Goal: Contribute content: Contribute content

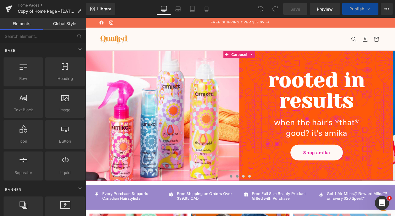
click at [261, 201] on span at bounding box center [261, 201] width 3 height 3
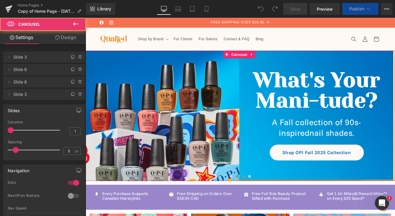
click at [267, 202] on span at bounding box center [268, 201] width 3 height 3
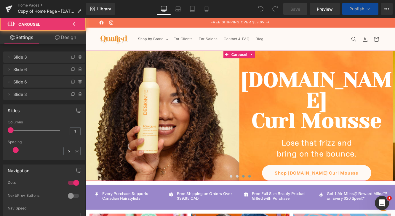
click at [276, 203] on button at bounding box center [275, 202] width 7 height 6
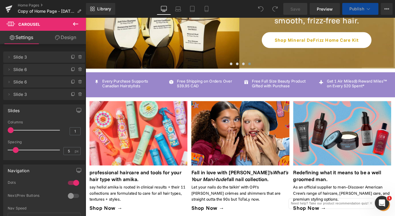
scroll to position [144, 0]
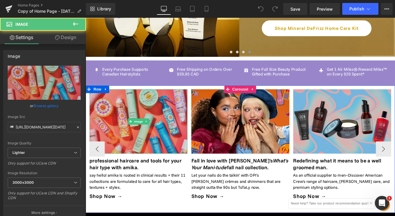
click at [179, 140] on img at bounding box center [146, 138] width 113 height 75
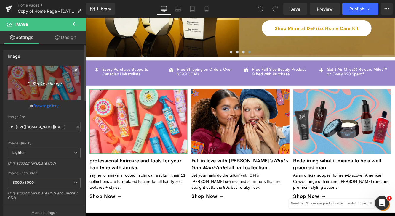
click at [42, 86] on icon "Replace Image" at bounding box center [43, 82] width 47 height 7
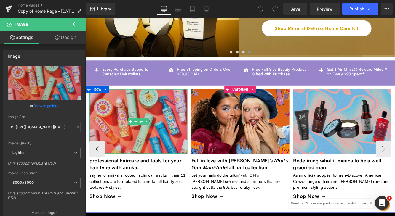
type input "C:\fakepath\amika [DATE].png"
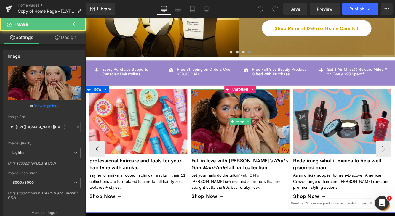
click at [228, 164] on img at bounding box center [264, 138] width 113 height 75
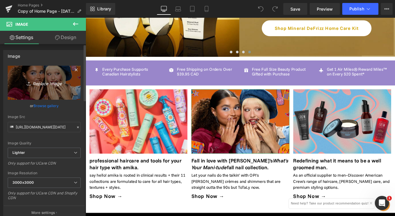
click at [44, 92] on link "Replace Image" at bounding box center [44, 83] width 73 height 34
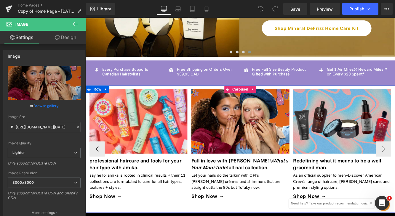
type input "C:\fakepath\opi fall [DATE].png"
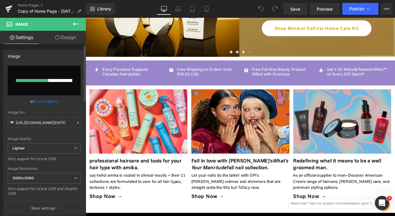
click at [56, 103] on link "Browse gallery" at bounding box center [45, 101] width 25 height 10
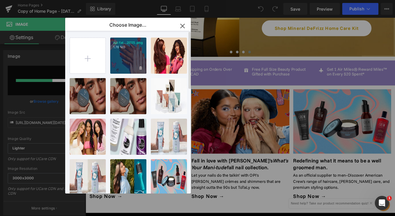
click at [135, 55] on div "opi fal...2025.png 1.76 MB" at bounding box center [128, 56] width 36 height 36
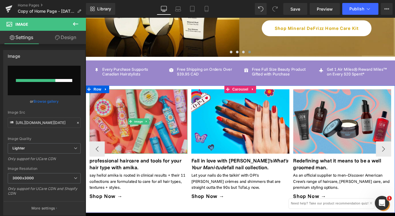
click at [165, 151] on img at bounding box center [146, 138] width 113 height 75
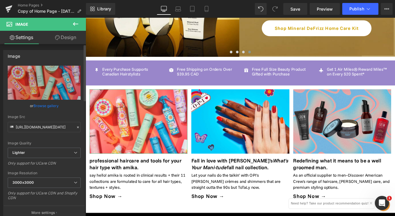
click at [53, 105] on link "Browse gallery" at bounding box center [45, 106] width 25 height 10
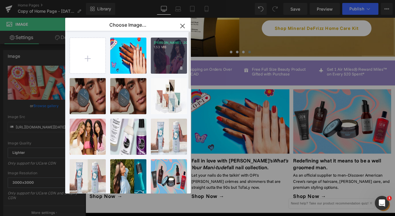
drag, startPoint x: 159, startPoint y: 65, endPoint x: 85, endPoint y: 55, distance: 75.1
click at [159, 65] on div "[PERSON_NAME]..2025.png 1.53 MB" at bounding box center [169, 56] width 36 height 36
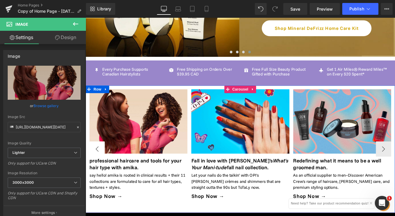
click at [101, 163] on button "‹" at bounding box center [99, 170] width 18 height 18
click at [98, 167] on button "‹" at bounding box center [99, 170] width 18 height 18
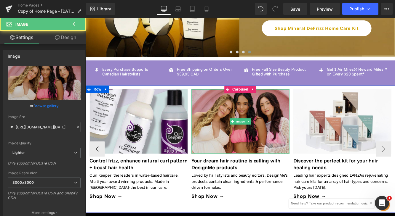
click at [267, 142] on img at bounding box center [264, 138] width 113 height 75
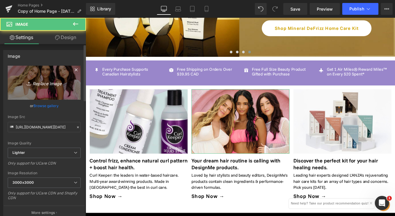
click at [45, 74] on link "Replace Image" at bounding box center [44, 83] width 73 height 34
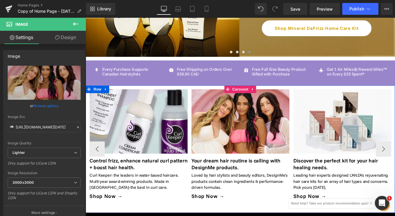
type input "C:\fakepath\designme holiday kits [DATE].png"
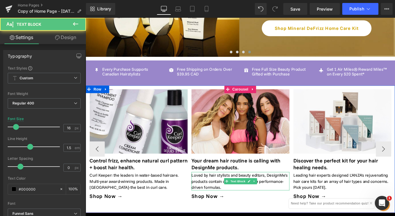
click at [218, 204] on p "Loved by hair stylists and beauty editors, DesignMe's products contain clean in…" at bounding box center [264, 207] width 113 height 21
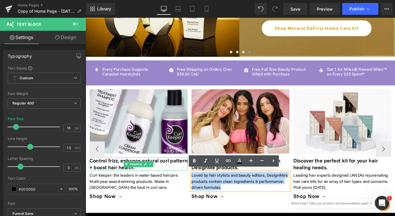
drag, startPoint x: 247, startPoint y: 211, endPoint x: 194, endPoint y: 186, distance: 59.0
click at [194, 186] on div "Image professional haircare and tools for your hair type with amika. Heading sa…" at bounding box center [208, 170] width 1417 height 139
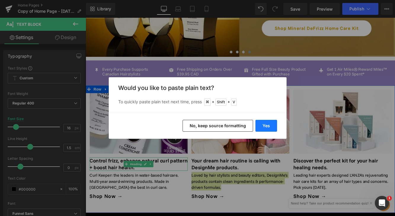
click at [268, 127] on button "Yes" at bounding box center [266, 126] width 22 height 12
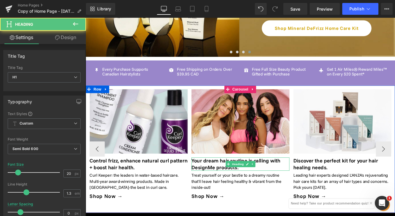
click at [232, 186] on h1 "Your dream hair routine is calling with DesignMe products." at bounding box center [264, 187] width 113 height 15
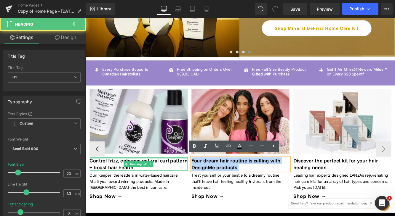
drag, startPoint x: 267, startPoint y: 190, endPoint x: 194, endPoint y: 178, distance: 74.2
click at [194, 178] on div "Image professional haircare and tools for your hair type with amika. Heading sa…" at bounding box center [208, 170] width 1417 height 139
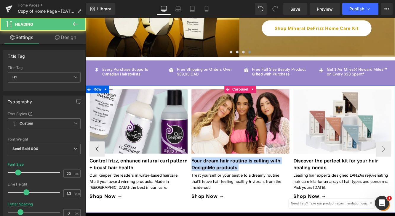
paste div
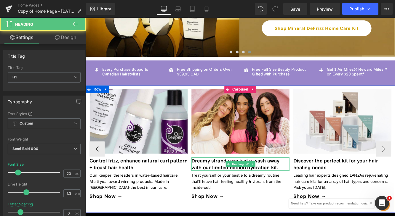
click at [218, 188] on h1 "Dreamy strands are just a wash away with our limited-edition hydration kit." at bounding box center [264, 187] width 113 height 15
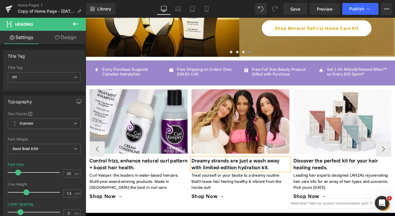
click at [282, 188] on h1 "Dreamy strands are just a wash away with limited-edition hydration kit." at bounding box center [264, 187] width 113 height 15
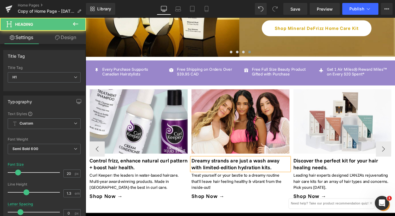
click at [274, 188] on h1 "Dreamy strands are just a wash away with limited-edition hydration kits." at bounding box center [264, 187] width 113 height 15
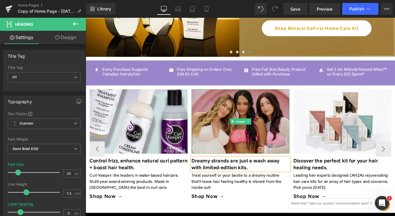
click at [266, 143] on img at bounding box center [264, 138] width 113 height 75
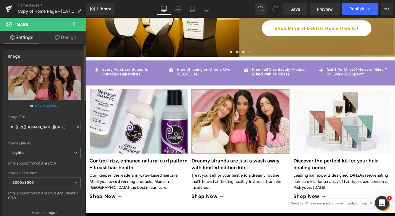
click at [47, 107] on link "Browse gallery" at bounding box center [45, 106] width 25 height 10
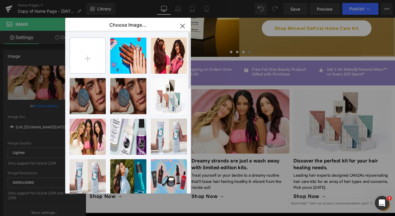
click at [90, 57] on input "file" at bounding box center [88, 56] width 36 height 36
type input "C:\fakepath\designme holiday kits [DATE].png"
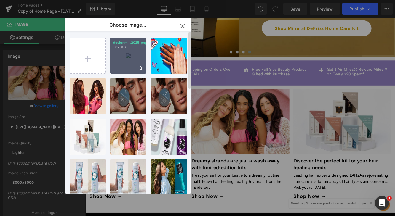
click at [135, 58] on div "designm...2025.png 1.62 MB" at bounding box center [128, 56] width 36 height 36
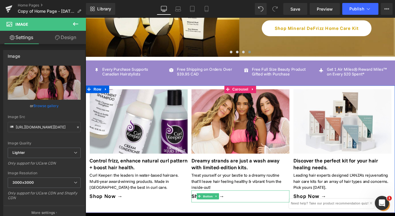
click at [206, 194] on div "Rendering Content" at bounding box center [197, 193] width 36 height 7
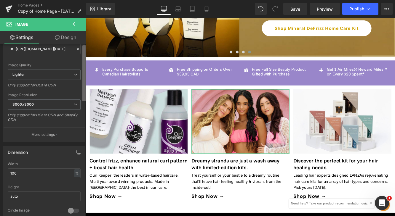
scroll to position [0, 0]
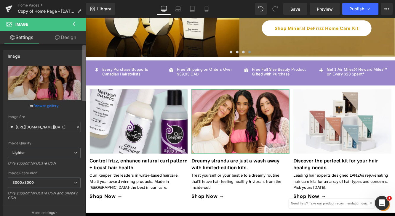
click at [85, 69] on b at bounding box center [84, 73] width 4 height 56
click at [39, 102] on link "Browse gallery" at bounding box center [45, 106] width 25 height 10
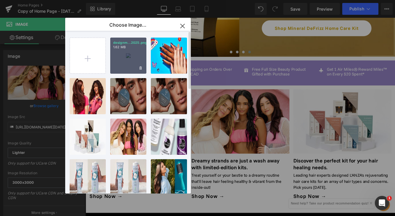
click at [135, 47] on p "1.62 MB" at bounding box center [128, 47] width 30 height 4
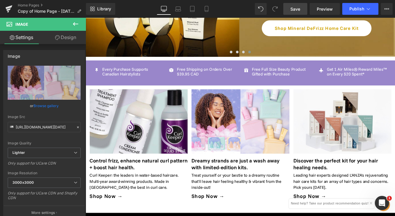
click at [294, 9] on span "Save" at bounding box center [295, 9] width 10 height 6
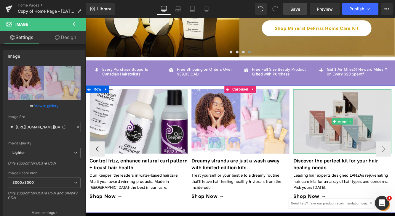
click at [385, 154] on img at bounding box center [382, 138] width 113 height 75
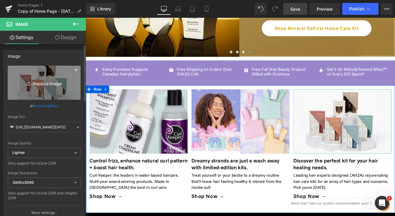
click at [35, 86] on icon "Replace Image" at bounding box center [43, 82] width 47 height 7
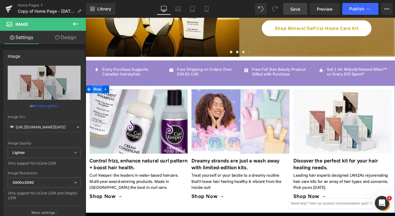
type input "C:\fakepath\l'anza [DATE].png"
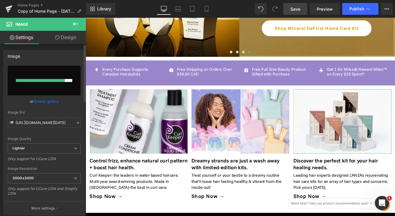
click at [52, 101] on link "Browse gallery" at bounding box center [45, 101] width 25 height 10
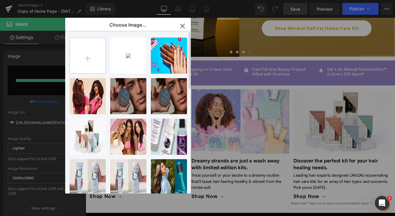
click at [80, 60] on input "file" at bounding box center [88, 56] width 36 height 36
type input "C:\fakepath\l'anza [DATE].png"
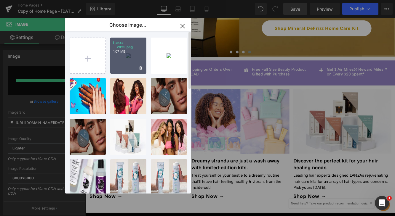
click at [129, 62] on div "l_anza ...2025.png 1.07 MB" at bounding box center [128, 56] width 36 height 36
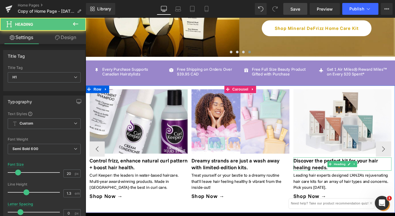
drag, startPoint x: 358, startPoint y: 186, endPoint x: 360, endPoint y: 178, distance: 8.8
click at [358, 186] on h1 "Discover the perfect kit for your hair healing needs." at bounding box center [382, 187] width 113 height 15
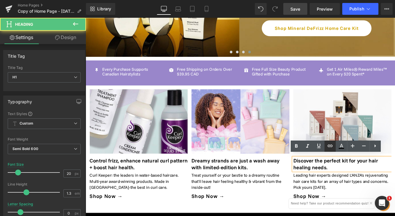
click at [327, 143] on icon at bounding box center [330, 146] width 7 height 7
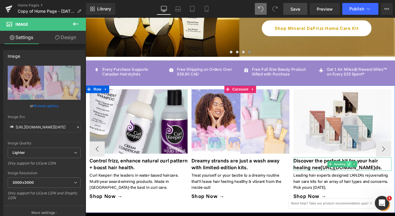
click at [393, 188] on link at bounding box center [391, 187] width 6 height 7
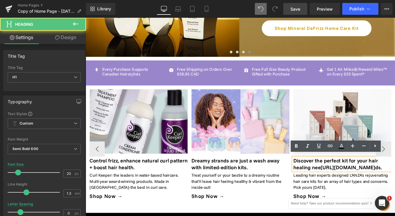
click at [395, 188] on h1 "Discover the perfect kit for your hair healing nee [URL][DOMAIN_NAME] ds." at bounding box center [382, 187] width 113 height 15
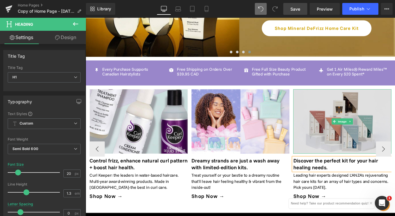
click at [395, 146] on img at bounding box center [382, 138] width 113 height 75
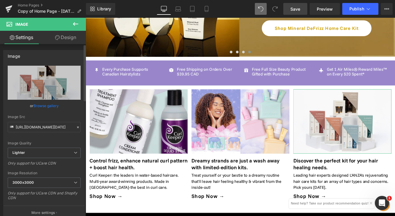
click at [44, 106] on link "Browse gallery" at bounding box center [45, 106] width 25 height 10
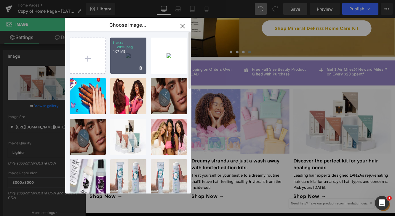
click at [133, 54] on div "l_anza ...2025.png 1.07 MB" at bounding box center [128, 56] width 36 height 36
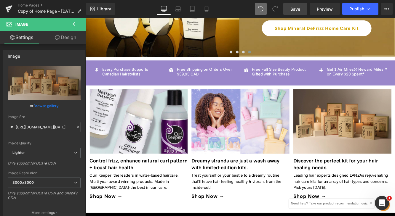
click at [298, 9] on span "Save" at bounding box center [295, 9] width 10 height 6
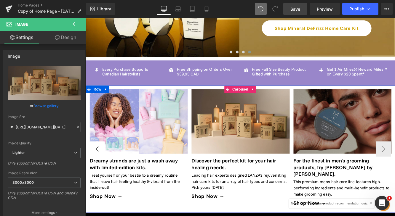
click at [99, 164] on button "‹" at bounding box center [99, 170] width 18 height 18
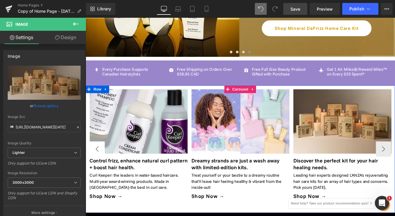
click at [99, 164] on button "‹" at bounding box center [99, 170] width 18 height 18
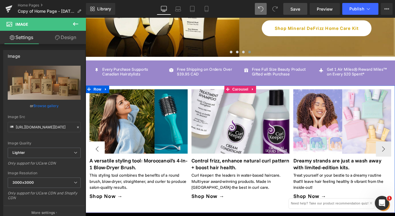
click at [99, 164] on button "‹" at bounding box center [99, 170] width 18 height 18
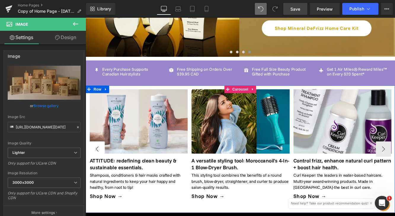
click at [99, 165] on button "‹" at bounding box center [99, 170] width 18 height 18
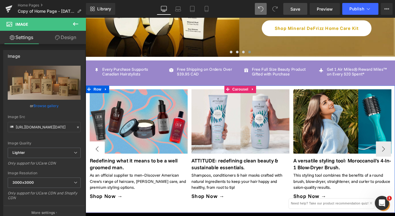
click at [101, 165] on button "‹" at bounding box center [99, 170] width 18 height 18
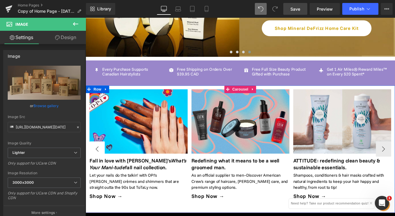
click at [102, 166] on button "‹" at bounding box center [99, 170] width 18 height 18
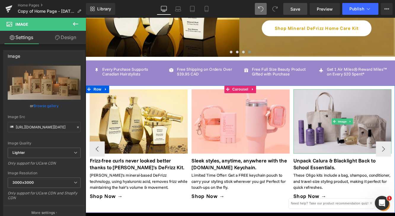
click at [371, 158] on img at bounding box center [383, 138] width 113 height 75
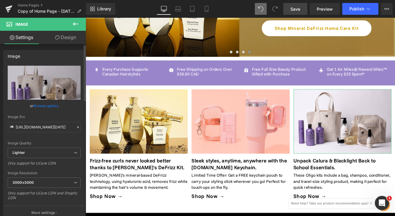
click at [50, 104] on link "Browse gallery" at bounding box center [45, 106] width 25 height 10
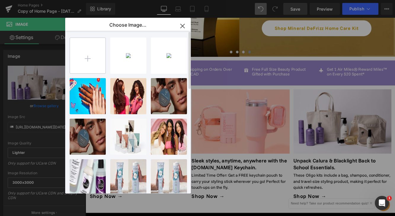
click at [89, 61] on input "file" at bounding box center [88, 56] width 36 height 36
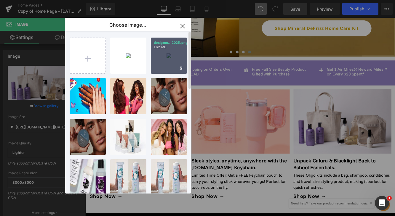
type input "C:\fakepath\oligo [DATE].jpg"
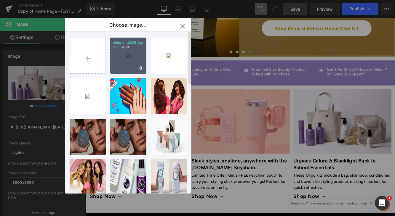
click at [117, 56] on div "oligo o...2025.jpg 189.54 KB" at bounding box center [128, 56] width 36 height 36
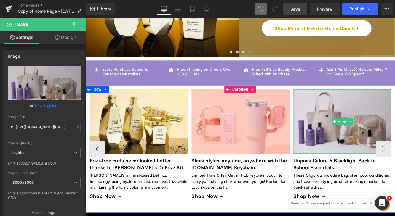
click at [356, 155] on img at bounding box center [383, 138] width 113 height 75
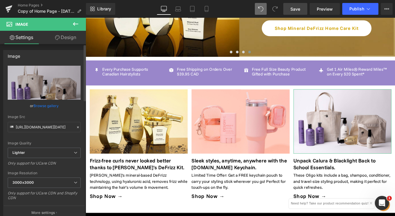
click at [53, 104] on link "Browse gallery" at bounding box center [45, 106] width 25 height 10
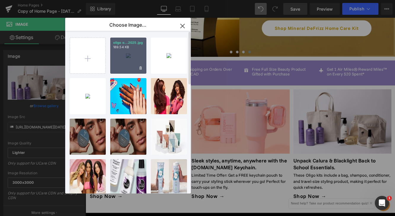
click at [122, 60] on div "oligo o...2025.jpg 189.54 KB" at bounding box center [128, 56] width 36 height 36
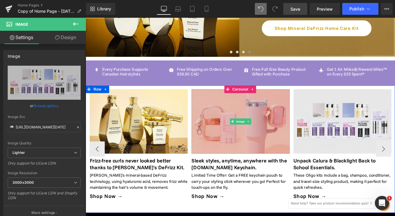
click at [243, 129] on img at bounding box center [264, 138] width 113 height 75
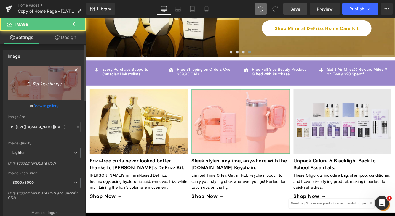
click at [53, 85] on icon "Replace Image" at bounding box center [43, 82] width 47 height 7
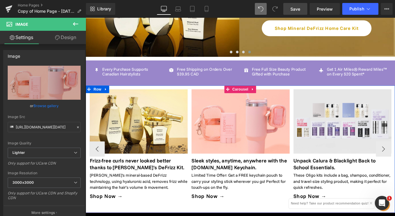
type input "C:\fakepath\designme scalp [DATE].png"
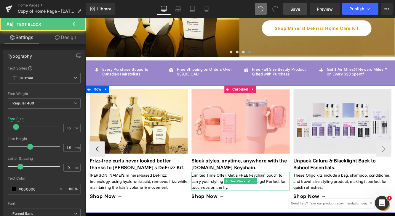
click at [224, 201] on p "Limited Time Offer: Get a FREE keychain pouch to carry your styling stick where…" at bounding box center [264, 207] width 113 height 21
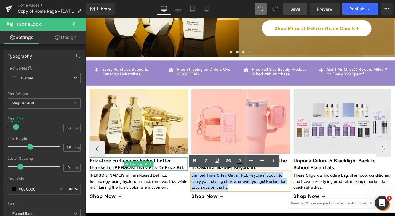
drag, startPoint x: 255, startPoint y: 212, endPoint x: 196, endPoint y: 184, distance: 66.2
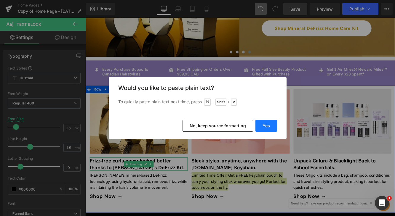
click at [270, 126] on button "Yes" at bounding box center [266, 126] width 22 height 12
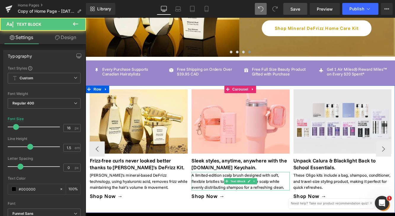
click at [236, 210] on p "A limited-edition scalp brush designed with soft, flexible bristles to gently c…" at bounding box center [264, 207] width 113 height 21
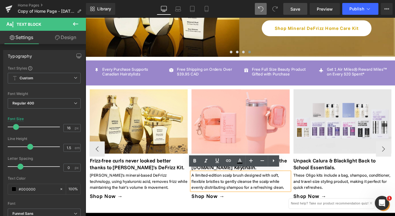
click at [267, 212] on p "A limited-edition scalp brush designed with soft, flexible bristles to gently c…" at bounding box center [264, 207] width 113 height 21
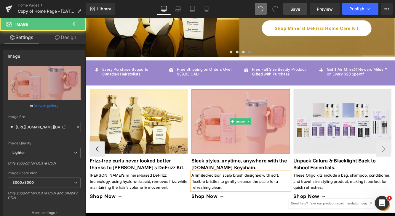
click at [311, 159] on img at bounding box center [264, 138] width 113 height 75
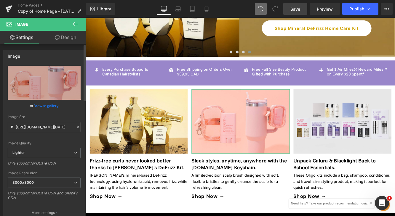
click at [42, 104] on link "Browse gallery" at bounding box center [45, 106] width 25 height 10
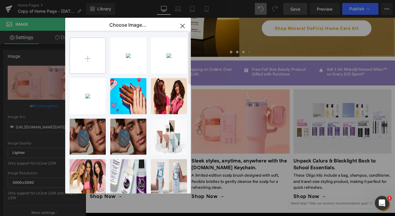
click at [95, 49] on input "file" at bounding box center [88, 56] width 36 height 36
type input "C:\fakepath\designme scalp [DATE].png"
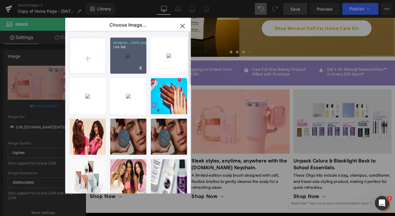
click at [132, 65] on div "designm...2025.png 1.64 MB" at bounding box center [128, 56] width 36 height 36
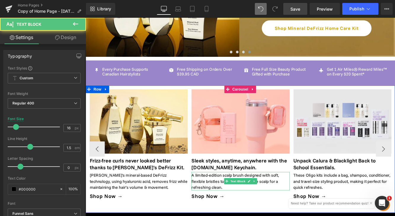
click at [294, 203] on p "A limited-edition scalp brush designed with soft, flexible bristles to gently c…" at bounding box center [264, 207] width 113 height 21
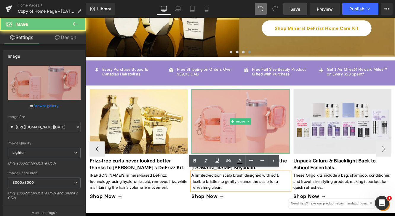
click at [290, 156] on img at bounding box center [264, 138] width 113 height 75
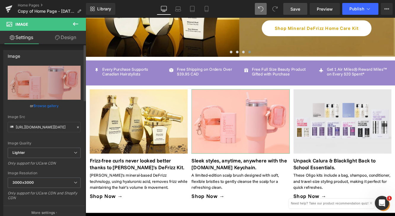
click at [46, 107] on link "Browse gallery" at bounding box center [45, 106] width 25 height 10
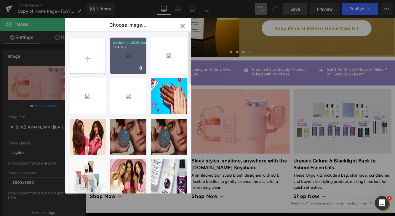
click at [123, 62] on div "designm...2025.png 1.64 MB" at bounding box center [128, 56] width 36 height 36
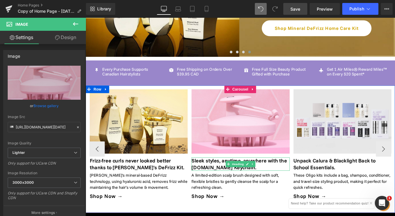
click at [218, 184] on h1 "Sleek styles, anytime, anywhere with the [DOMAIN_NAME] Keychain." at bounding box center [264, 187] width 113 height 15
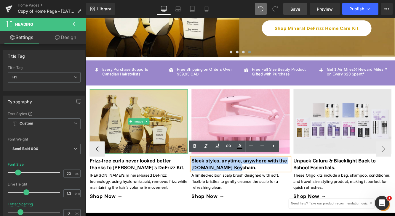
drag, startPoint x: 269, startPoint y: 190, endPoint x: 179, endPoint y: 163, distance: 94.2
paste div
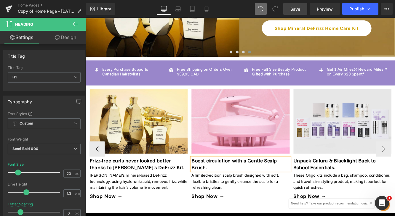
click at [222, 180] on h1 "Boost circulation with a Gentle Scalp Brush." at bounding box center [264, 187] width 113 height 15
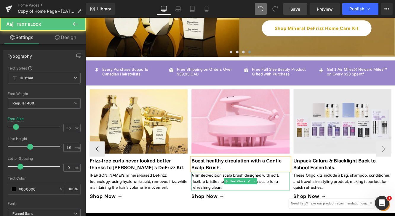
click at [231, 201] on p "A limited-edition scalp brush designed with soft, flexible bristles to gently c…" at bounding box center [264, 207] width 113 height 21
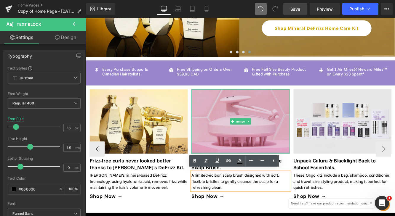
click at [234, 154] on img at bounding box center [264, 138] width 113 height 75
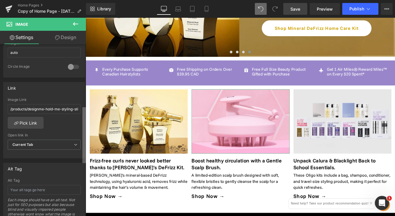
click at [63, 169] on div "Image [URL][DOMAIN_NAME][DATE] Replace Image Upload image or Browse gallery Ima…" at bounding box center [43, 131] width 86 height 175
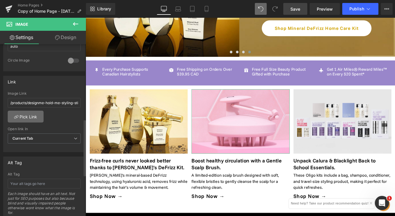
click at [33, 116] on link "Pick Link" at bounding box center [26, 117] width 36 height 12
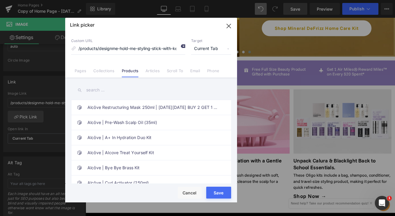
click at [183, 47] on icon at bounding box center [182, 46] width 5 height 5
click at [105, 91] on input "text" at bounding box center [151, 90] width 160 height 13
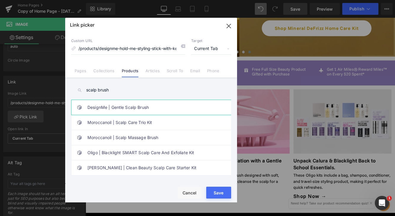
type input "scalp brush"
click at [172, 108] on link "DesignMe | Gentle Scalp Brush" at bounding box center [152, 107] width 130 height 15
click at [226, 192] on button "Save" at bounding box center [218, 193] width 25 height 12
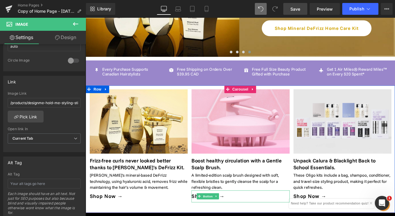
click at [207, 194] on div "Rendering Content" at bounding box center [197, 193] width 36 height 7
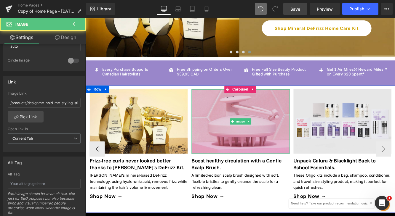
click at [274, 146] on img at bounding box center [264, 138] width 113 height 75
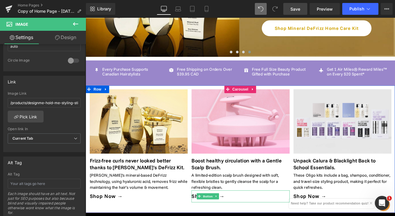
click at [208, 194] on div "Rendering Content" at bounding box center [197, 193] width 36 height 7
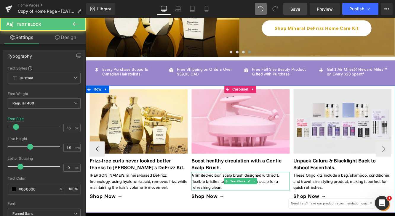
click at [224, 202] on p "A limited-edition scalp brush designed with soft, flexible bristles to gently c…" at bounding box center [264, 207] width 113 height 21
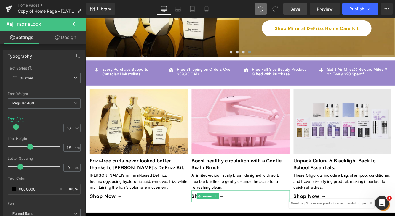
click at [207, 196] on div "Rendering Content" at bounding box center [197, 193] width 36 height 7
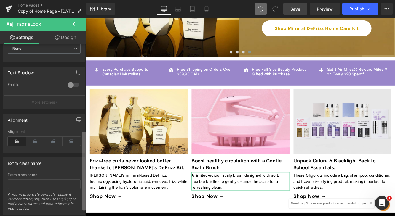
click at [46, 173] on div "Typography Text Styles Custom Custom Setup Global Style Custom Setup Global Sty…" at bounding box center [43, 131] width 86 height 175
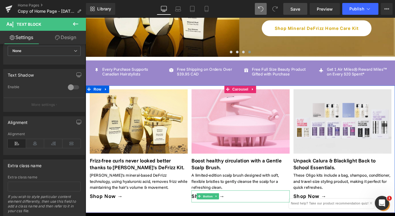
click at [208, 196] on div "Rendering Content" at bounding box center [197, 193] width 36 height 7
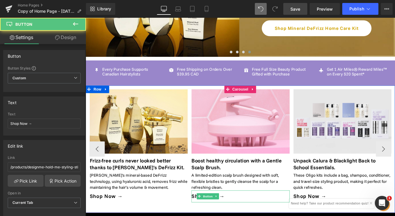
click at [204, 195] on div "Rendering Content" at bounding box center [197, 193] width 36 height 7
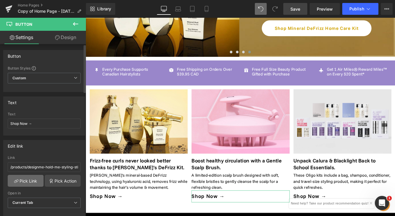
click at [28, 181] on link "Pick Link" at bounding box center [26, 181] width 36 height 12
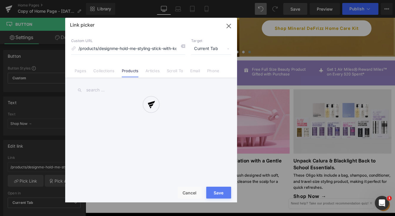
scroll to position [0, 33]
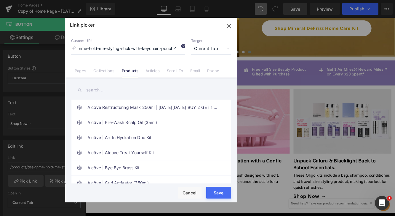
click at [183, 47] on icon at bounding box center [182, 46] width 5 height 5
click at [125, 92] on input "text" at bounding box center [151, 90] width 160 height 13
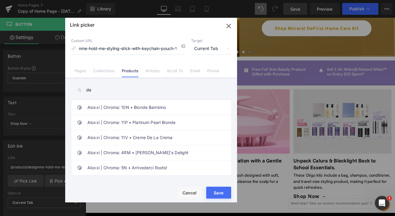
type input "d"
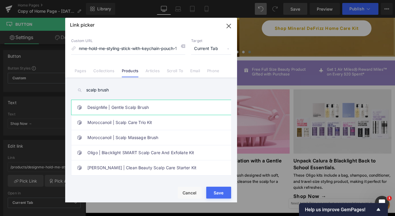
type input "scalp brush"
click at [167, 109] on link "DesignMe | Gentle Scalp Brush" at bounding box center [152, 107] width 130 height 15
click at [213, 192] on div "Rendering Content" at bounding box center [197, 193] width 36 height 7
click at [225, 190] on button "Save" at bounding box center [218, 193] width 25 height 12
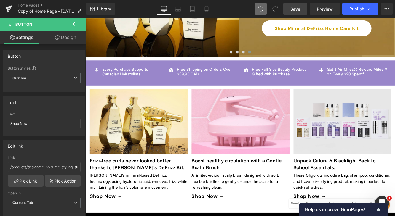
click at [292, 10] on span "Save" at bounding box center [295, 9] width 10 height 6
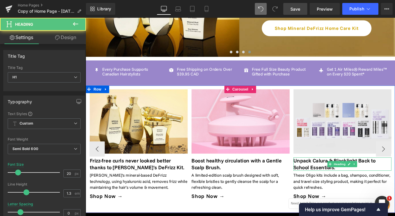
click at [351, 186] on h1 "Unpack Calura & Blacklight Back to School Essentials." at bounding box center [383, 187] width 113 height 15
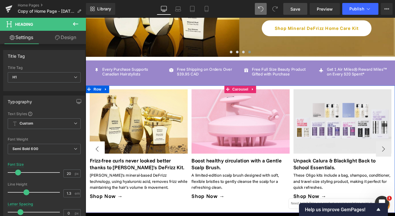
click at [102, 165] on button "‹" at bounding box center [99, 170] width 18 height 18
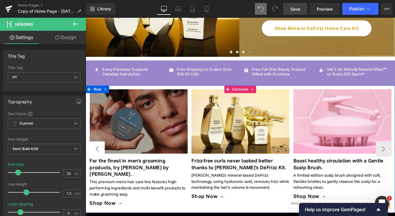
click at [102, 165] on button "‹" at bounding box center [99, 170] width 18 height 18
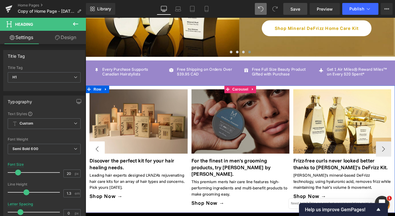
click at [102, 165] on button "‹" at bounding box center [99, 170] width 18 height 18
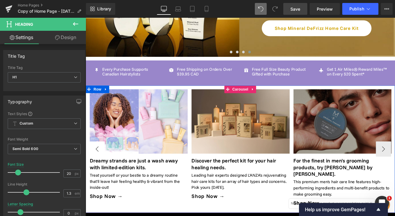
click at [100, 168] on button "‹" at bounding box center [99, 170] width 18 height 18
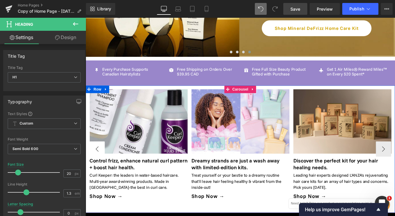
click at [96, 166] on button "‹" at bounding box center [99, 170] width 18 height 18
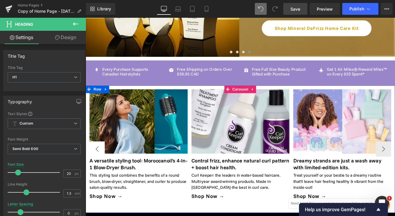
click at [96, 166] on button "‹" at bounding box center [99, 170] width 18 height 18
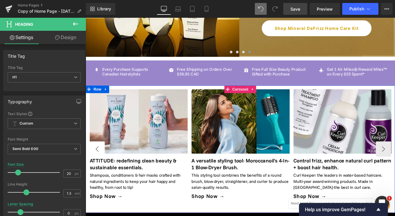
click at [96, 166] on button "‹" at bounding box center [99, 170] width 18 height 18
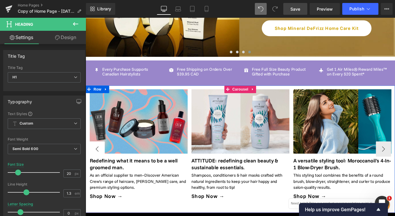
click at [96, 166] on button "‹" at bounding box center [99, 170] width 18 height 18
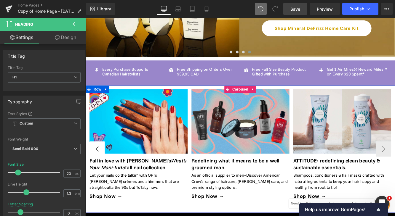
click at [98, 166] on button "‹" at bounding box center [99, 170] width 18 height 18
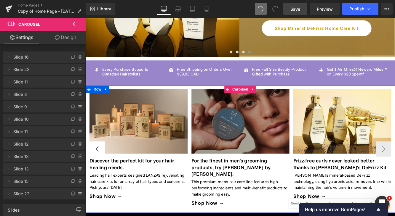
click at [97, 164] on button "‹" at bounding box center [99, 170] width 18 height 18
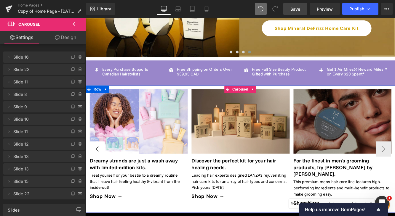
click at [97, 164] on button "‹" at bounding box center [99, 170] width 18 height 18
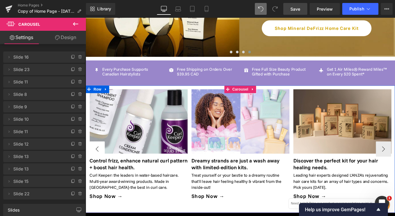
click at [97, 164] on button "‹" at bounding box center [99, 170] width 18 height 18
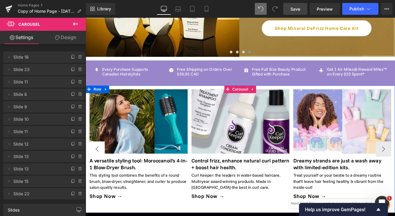
click at [97, 164] on button "‹" at bounding box center [99, 170] width 18 height 18
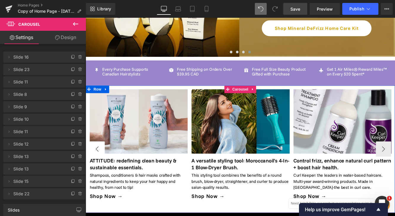
click at [97, 164] on button "‹" at bounding box center [99, 170] width 18 height 18
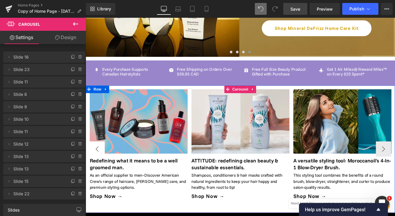
click at [97, 164] on button "‹" at bounding box center [99, 170] width 18 height 18
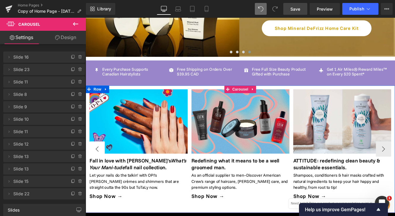
click at [97, 164] on button "‹" at bounding box center [99, 170] width 18 height 18
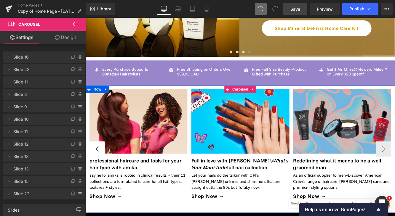
click at [98, 162] on button "‹" at bounding box center [99, 170] width 18 height 18
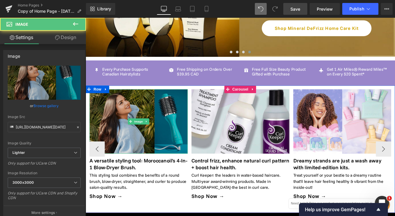
click at [182, 142] on img at bounding box center [146, 138] width 113 height 75
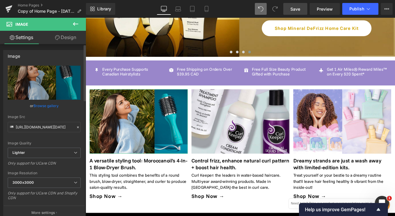
click at [48, 105] on link "Browse gallery" at bounding box center [45, 106] width 25 height 10
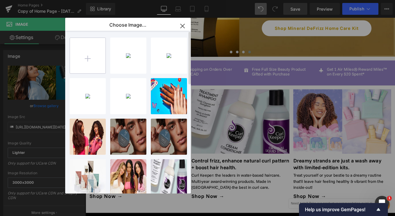
click at [96, 59] on input "file" at bounding box center [88, 56] width 36 height 36
type input "C:\fakepath\moroccanoil [DATE].png"
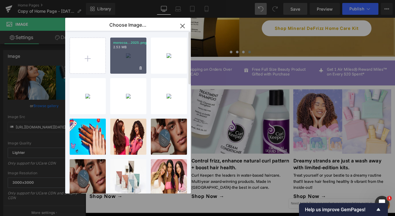
click at [130, 60] on div "morocca...2025.png 2.53 MB" at bounding box center [128, 56] width 36 height 36
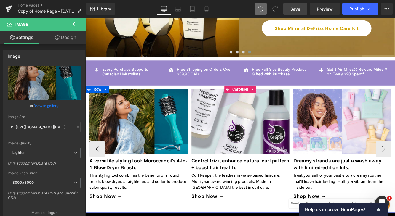
click at [118, 190] on h1 "A versatile styling tool: Moroccanoil's 4-In-1 Blow-Dryer Brush." at bounding box center [146, 187] width 113 height 15
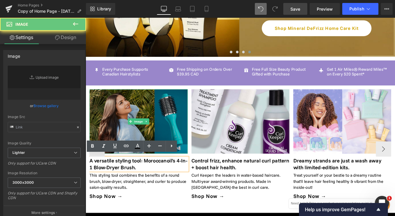
click at [135, 151] on img at bounding box center [146, 138] width 113 height 75
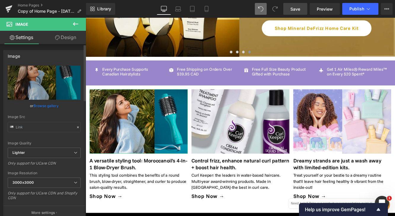
click at [45, 106] on link "Browse gallery" at bounding box center [45, 106] width 25 height 10
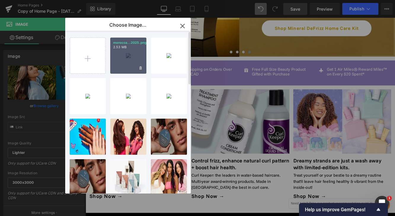
click at [125, 56] on div "morocca...2025.png 2.53 MB" at bounding box center [128, 56] width 36 height 36
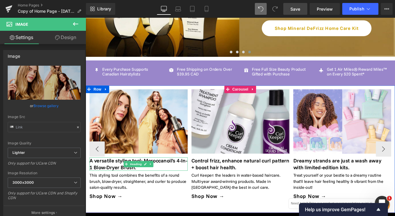
click at [116, 183] on h1 "A versatile styling tool: Moroccanoil's 4-In-1 Blow-Dryer Brush." at bounding box center [146, 187] width 113 height 15
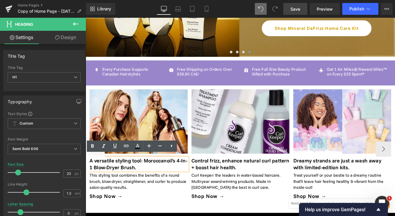
click at [97, 161] on button "‹" at bounding box center [99, 170] width 18 height 18
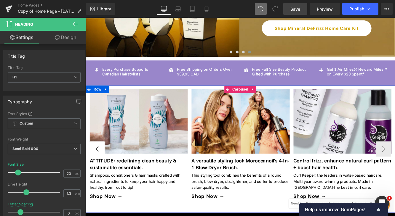
click at [98, 161] on button "‹" at bounding box center [99, 170] width 18 height 18
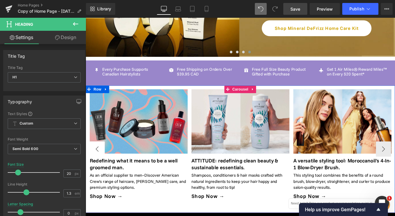
click at [98, 161] on button "‹" at bounding box center [99, 170] width 18 height 18
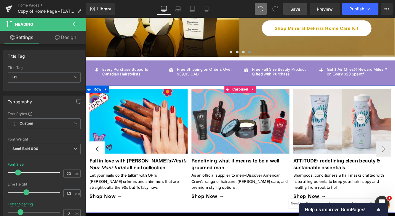
click at [99, 161] on button "‹" at bounding box center [99, 170] width 18 height 18
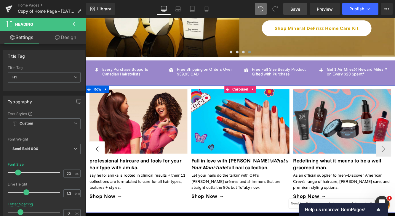
click at [99, 161] on button "‹" at bounding box center [99, 170] width 18 height 18
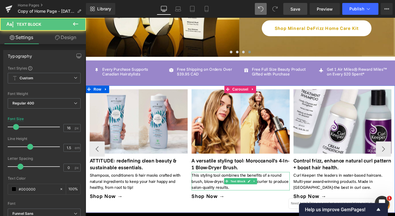
click at [229, 199] on p "This styling tool combines the benefits of a round brush, blow-dryer, straighte…" at bounding box center [264, 207] width 113 height 21
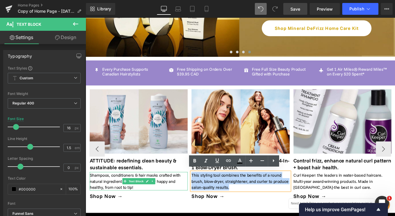
drag, startPoint x: 255, startPoint y: 211, endPoint x: 201, endPoint y: 195, distance: 57.1
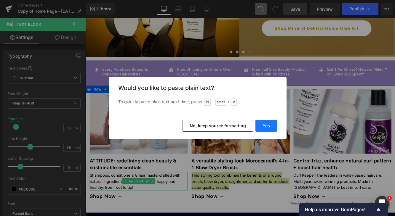
click at [268, 123] on button "Yes" at bounding box center [266, 126] width 22 height 12
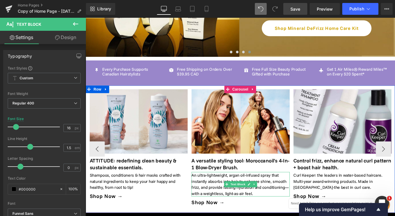
click at [282, 213] on p "An ultra-lightweight, argan oil-infused spray that instantly absorbs into hair …" at bounding box center [264, 211] width 113 height 28
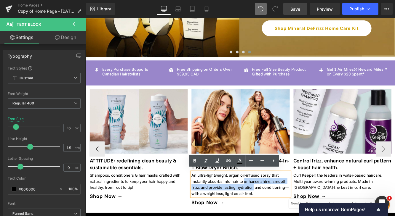
drag, startPoint x: 280, startPoint y: 212, endPoint x: 269, endPoint y: 203, distance: 14.9
click at [269, 203] on p "An ultra-lightweight, argan oil-infused spray that instantly absorbs into hair …" at bounding box center [264, 211] width 113 height 28
copy p "enhance shine, smooth frizz, and provide lasting hydration"
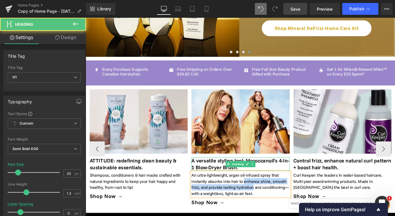
click at [300, 182] on h1 "A versatile styling tool: Moroccanoil's 4-In-1 Blow-Dryer Brush." at bounding box center [264, 187] width 113 height 15
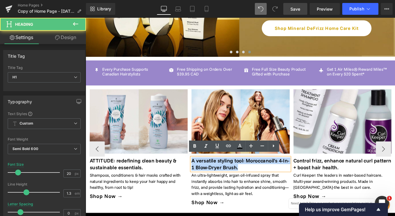
drag, startPoint x: 266, startPoint y: 190, endPoint x: 199, endPoint y: 175, distance: 68.5
paste div
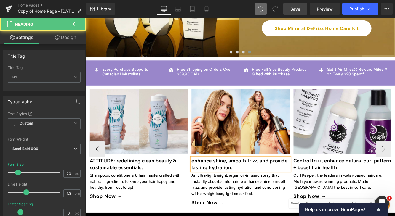
click at [210, 183] on h1 "enhance shine, smooth frizz, and provide lasting hydration." at bounding box center [264, 187] width 113 height 15
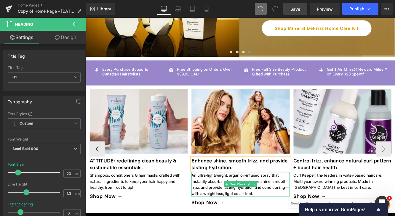
click at [228, 204] on p "An ultra-lightweight, argan oil-infused spray that instantly absorbs into hair …" at bounding box center [264, 211] width 113 height 28
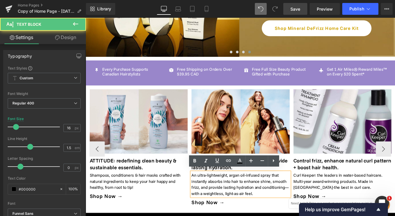
click at [280, 212] on p "An ultra-lightweight, argan oil-infused spray that instantly absorbs into hair …" at bounding box center [264, 211] width 113 height 28
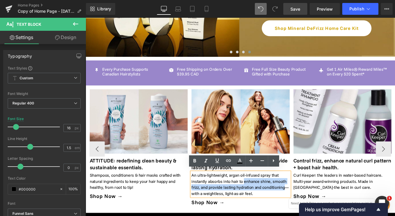
drag, startPoint x: 321, startPoint y: 213, endPoint x: 269, endPoint y: 204, distance: 52.3
click at [269, 204] on p "An ultra-lightweight, argan oil-infused spray that instantly absorbs into hair …" at bounding box center [264, 211] width 113 height 28
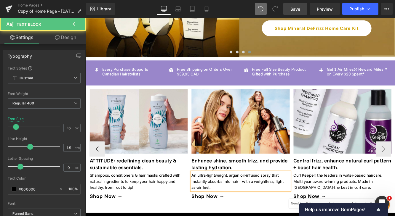
click at [211, 197] on p "An ultra-lightweight, argan oil-infused spray that instantly absorbs into hair—…" at bounding box center [264, 207] width 113 height 21
click at [315, 199] on p "Moroccanoil's new ultra-lightweight, argan oil-infused spray that instantly abs…" at bounding box center [264, 207] width 113 height 21
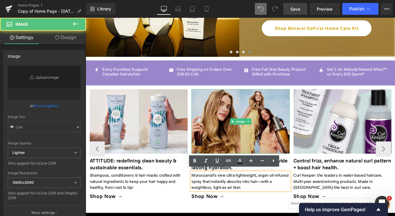
click at [295, 158] on img at bounding box center [264, 138] width 113 height 75
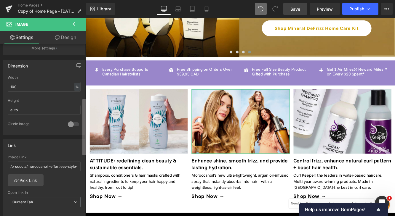
click at [74, 148] on div "Image [URL][DOMAIN_NAME][DATE] Replace Image Upload image or Browse gallery Ima…" at bounding box center [43, 131] width 86 height 175
click at [27, 182] on link "Pick Link" at bounding box center [26, 181] width 36 height 12
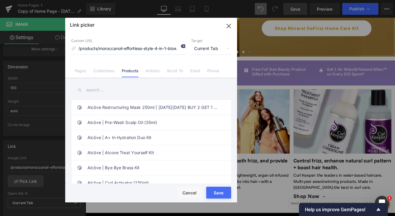
click at [183, 45] on icon at bounding box center [182, 46] width 5 height 5
click at [132, 86] on input "text" at bounding box center [151, 90] width 160 height 13
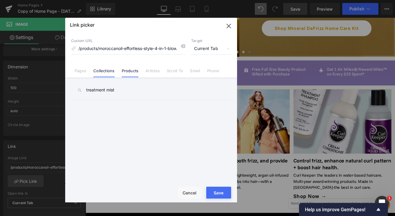
type input "treatment mist"
click at [105, 73] on link "Collections" at bounding box center [103, 72] width 21 height 9
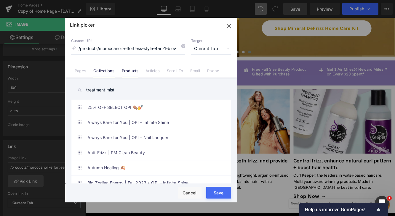
click at [130, 71] on link "Products" at bounding box center [130, 72] width 17 height 9
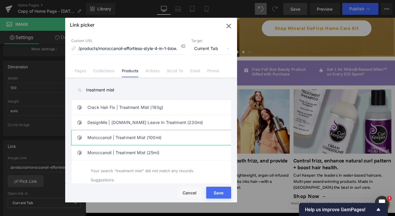
click at [171, 142] on link "Moroccanoil | Treatment Mist (100ml)" at bounding box center [152, 137] width 130 height 15
click at [220, 194] on button "Save" at bounding box center [218, 193] width 25 height 12
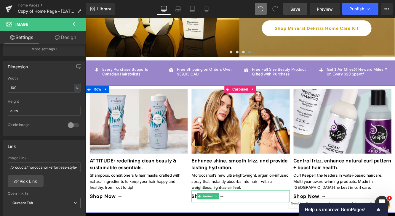
click at [207, 194] on div "Rendering Content" at bounding box center [197, 193] width 36 height 7
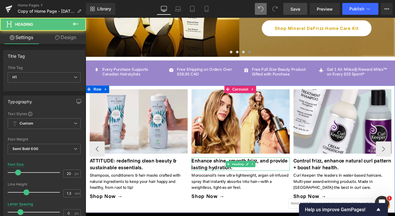
click at [222, 186] on h1 "Enhance shine, smooth frizz, and provide lasting hydration." at bounding box center [264, 187] width 113 height 15
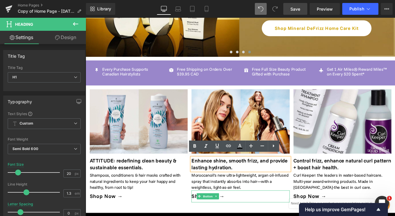
click at [207, 195] on div "Rendering Content" at bounding box center [197, 193] width 36 height 7
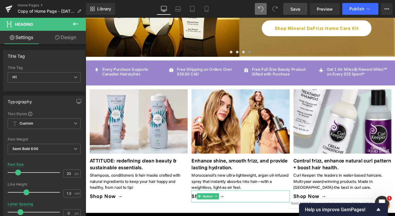
click at [207, 195] on div "Rendering Content" at bounding box center [197, 193] width 36 height 7
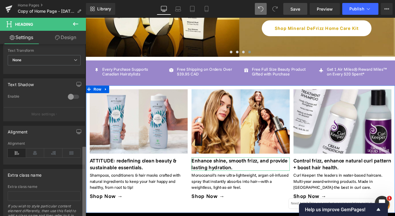
scroll to position [247, 0]
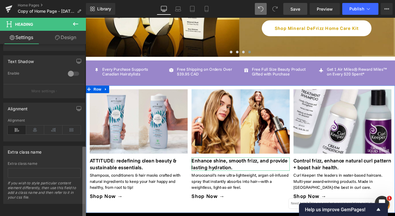
click at [22, 216] on html "You are previewing how the will restyle your page. You can not edit Elements in…" at bounding box center [197, 108] width 395 height 216
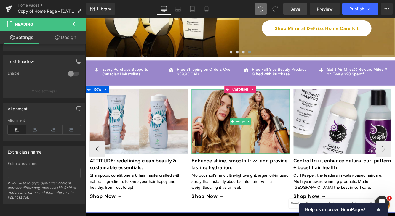
click at [301, 143] on img at bounding box center [264, 138] width 113 height 75
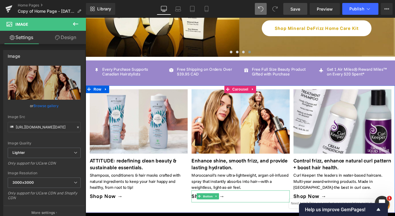
click at [210, 196] on div "Rendering Content" at bounding box center [197, 193] width 36 height 7
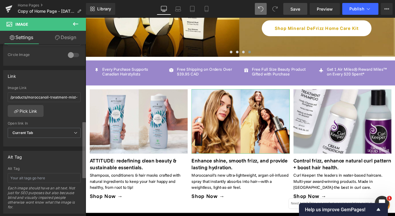
scroll to position [235, 0]
click at [59, 173] on div "Image [URL][DOMAIN_NAME][DATE] Replace Image Upload image or Browse gallery Ima…" at bounding box center [43, 131] width 86 height 175
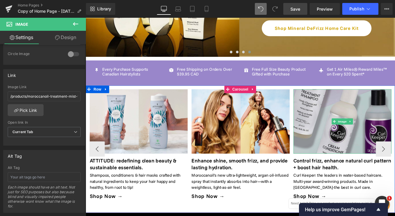
click at [357, 151] on img at bounding box center [383, 138] width 113 height 75
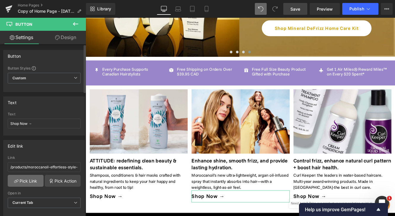
click at [34, 180] on link "Pick Link" at bounding box center [26, 181] width 36 height 12
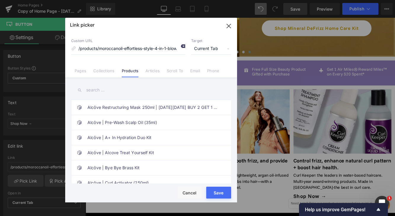
click at [184, 45] on icon at bounding box center [182, 46] width 5 height 5
click at [134, 90] on input "text" at bounding box center [151, 90] width 160 height 13
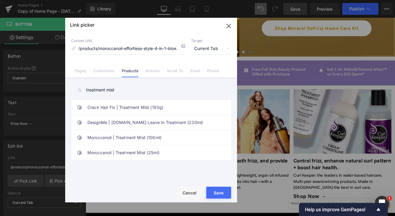
drag, startPoint x: 121, startPoint y: 90, endPoint x: 73, endPoint y: 87, distance: 48.4
click at [73, 87] on input "treatment mist" at bounding box center [151, 90] width 160 height 13
type input "treatment mist"
click at [176, 135] on link "Moroccanoil | Treatment Mist (100ml)" at bounding box center [152, 137] width 130 height 15
click at [226, 191] on button "Save" at bounding box center [218, 193] width 25 height 12
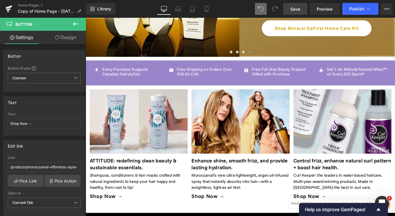
click at [302, 9] on link "Save" at bounding box center [295, 9] width 24 height 12
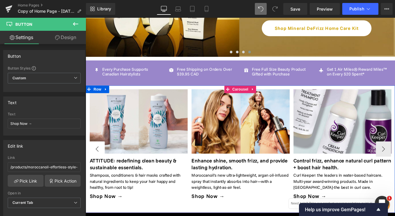
click at [101, 161] on button "‹" at bounding box center [99, 170] width 18 height 18
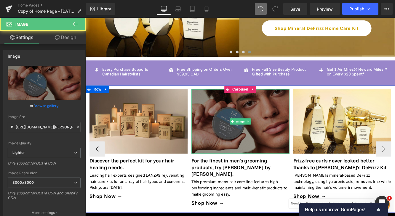
click at [284, 154] on img at bounding box center [264, 138] width 113 height 75
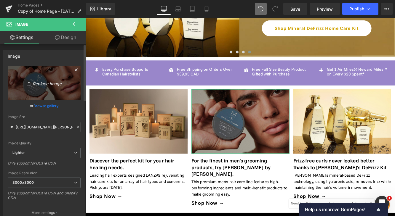
click at [58, 89] on link "Replace Image" at bounding box center [44, 83] width 73 height 34
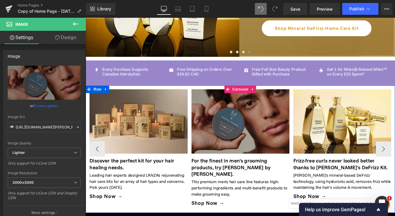
type input "C:\fakepath\alcove holiday kits [DATE].png"
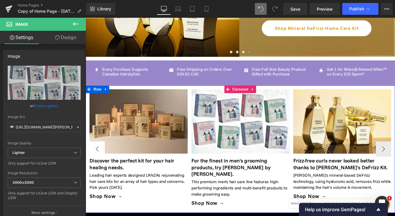
click at [98, 162] on button "‹" at bounding box center [99, 170] width 18 height 18
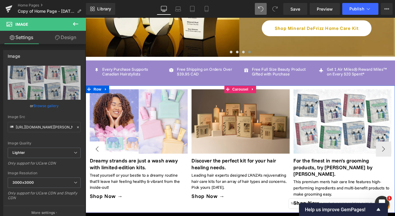
click at [99, 163] on button "‹" at bounding box center [99, 170] width 18 height 18
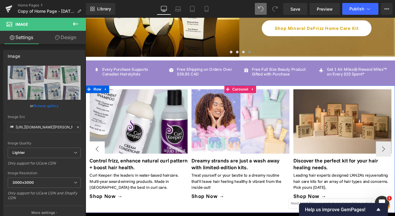
click at [99, 163] on button "‹" at bounding box center [99, 170] width 18 height 18
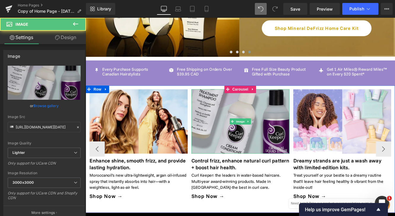
click at [281, 148] on img at bounding box center [264, 138] width 113 height 75
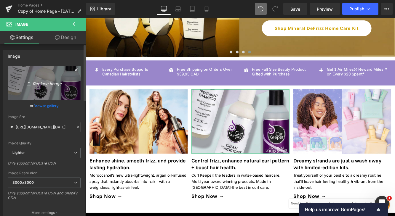
click at [47, 81] on icon "Replace Image" at bounding box center [43, 82] width 47 height 7
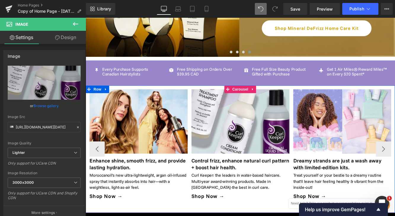
type input "C:\fakepath\alcove curl [DATE].png"
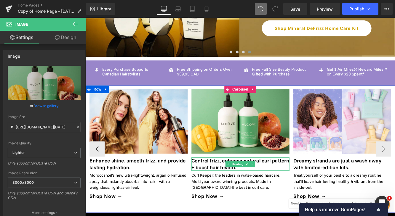
click at [229, 187] on h1 "Control frizz, enhance natural curl pattern + boost hair health." at bounding box center [264, 187] width 113 height 15
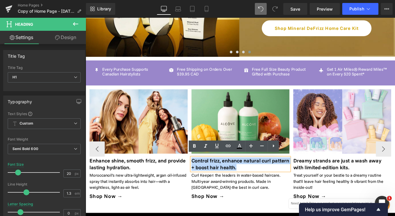
drag, startPoint x: 271, startPoint y: 192, endPoint x: 190, endPoint y: 172, distance: 82.9
click at [190, 172] on div "Image professional haircare and tools for your hair type with amika. Heading sa…" at bounding box center [326, 170] width 1417 height 139
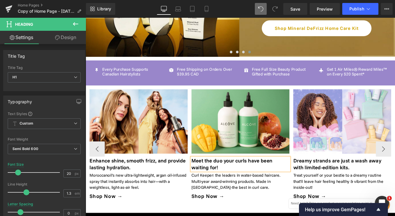
click at [233, 182] on h1 "Meet the duo your curls have been waiting for!" at bounding box center [264, 187] width 113 height 15
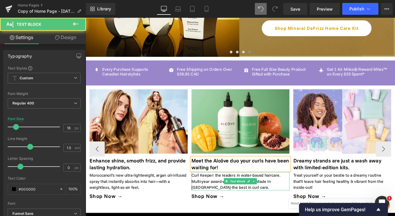
drag, startPoint x: 226, startPoint y: 205, endPoint x: 239, endPoint y: 208, distance: 13.6
click at [226, 205] on p "Curl Keeper: the leaders in water-based haircare. Multi-year award-winning prod…" at bounding box center [264, 207] width 113 height 21
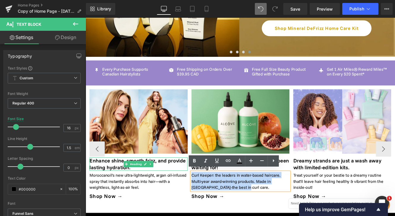
drag, startPoint x: 256, startPoint y: 212, endPoint x: 195, endPoint y: 186, distance: 66.7
click at [195, 186] on div "Image professional haircare and tools for your hair type with amika. Heading sa…" at bounding box center [326, 170] width 1417 height 139
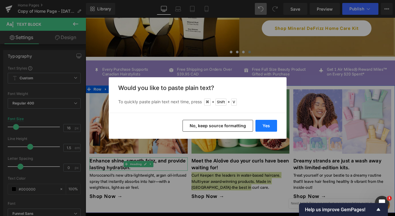
click at [264, 126] on button "Yes" at bounding box center [266, 126] width 22 height 12
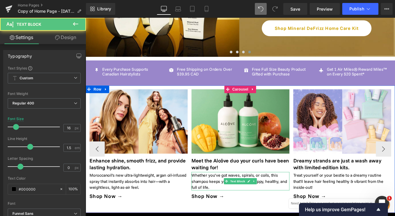
click at [228, 205] on p "Whether you’ve got waves, spirals, or coils, this shampoo keeps your curl patte…" at bounding box center [264, 207] width 113 height 21
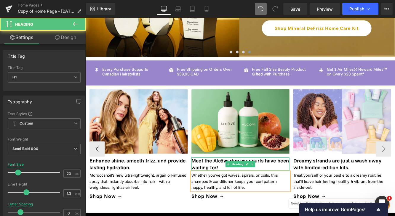
click at [242, 190] on h1 "Meet the Alcôve duo your curls have been waiting for!" at bounding box center [264, 187] width 113 height 15
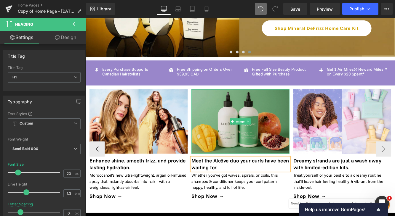
click at [244, 163] on img at bounding box center [264, 138] width 113 height 75
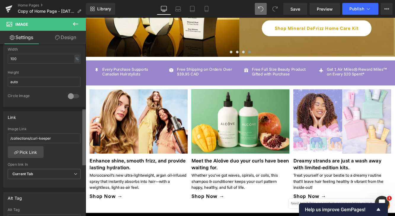
scroll to position [194, 0]
click at [76, 157] on div "Image [URL][DOMAIN_NAME][DATE] Replace Image Upload image or Browse gallery Ima…" at bounding box center [43, 131] width 86 height 175
click at [24, 151] on link "Pick Link" at bounding box center [26, 152] width 36 height 12
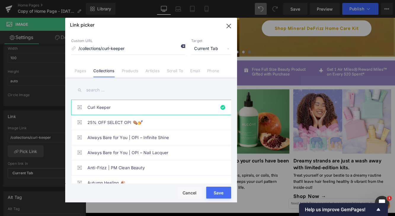
click at [181, 47] on icon at bounding box center [182, 46] width 5 height 5
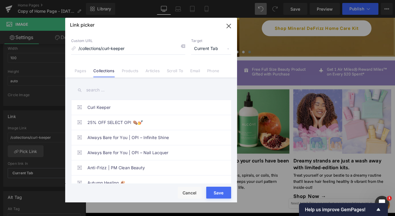
click at [124, 88] on input "text" at bounding box center [151, 90] width 160 height 13
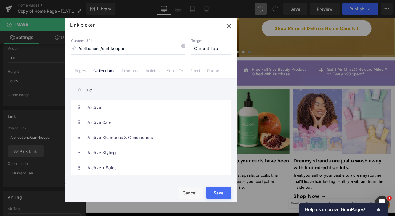
click at [156, 108] on link "Alcôve" at bounding box center [152, 107] width 130 height 15
click at [126, 72] on link "Products" at bounding box center [130, 72] width 17 height 9
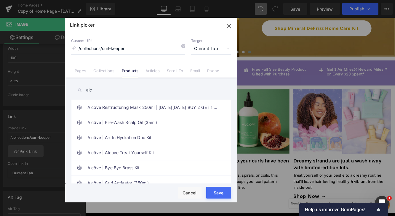
click at [105, 91] on input "alc" at bounding box center [151, 90] width 160 height 13
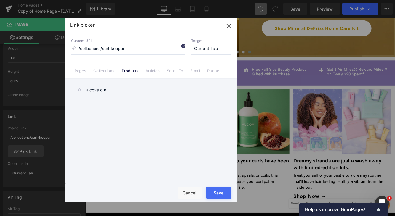
click at [184, 48] on icon at bounding box center [182, 46] width 5 height 5
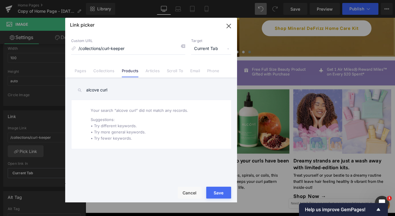
click at [143, 93] on input "alcove curl" at bounding box center [151, 90] width 160 height 13
click at [183, 48] on icon at bounding box center [182, 46] width 5 height 5
drag, startPoint x: 115, startPoint y: 88, endPoint x: 95, endPoint y: 94, distance: 20.5
click at [95, 94] on input "alcove curl" at bounding box center [151, 90] width 160 height 13
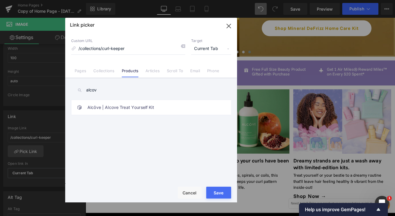
drag, startPoint x: 105, startPoint y: 91, endPoint x: 47, endPoint y: 81, distance: 58.9
click at [47, 81] on div "Link picker Back to Library Insert Custom URL /collections/curl-keeper Target C…" at bounding box center [197, 108] width 395 height 216
type input "alcove"
click at [111, 71] on link "Collections" at bounding box center [103, 72] width 21 height 9
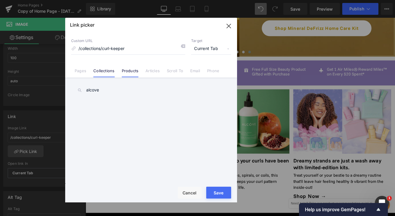
click at [125, 72] on link "Products" at bounding box center [130, 72] width 17 height 9
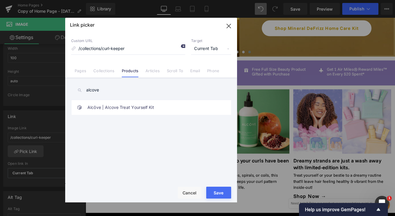
click at [182, 47] on icon at bounding box center [182, 46] width 5 height 5
drag, startPoint x: 112, startPoint y: 91, endPoint x: 59, endPoint y: 87, distance: 53.6
click at [59, 87] on div "Link picker Back to Library Insert Custom URL /collections/curl-keeper Target C…" at bounding box center [197, 108] width 395 height 216
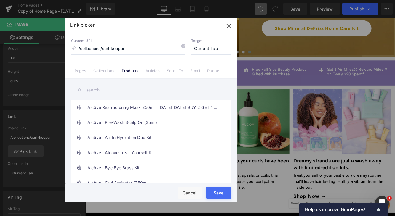
click at [231, 111] on div "Alcôve Restructuring Mask 250ml | [DATE][DATE] BUY 2 GET 1 FREE Alcôve | Pre-Wa…" at bounding box center [151, 132] width 172 height 108
click at [68, 143] on div "Alcôve Restructuring Mask 250ml | [DATE][DATE] BUY 2 GET 1 FREE Alcôve | Pre-Wa…" at bounding box center [151, 132] width 172 height 108
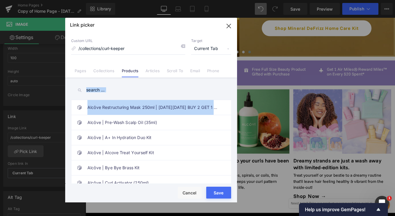
drag, startPoint x: 231, startPoint y: 126, endPoint x: 231, endPoint y: 135, distance: 9.5
click at [231, 135] on div "Alcôve Restructuring Mask 250ml | [DATE][DATE] BUY 2 GET 1 FREE Alcôve | Pre-Wa…" at bounding box center [151, 132] width 172 height 108
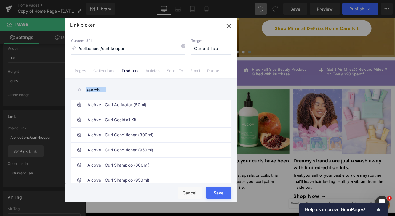
scroll to position [98, 0]
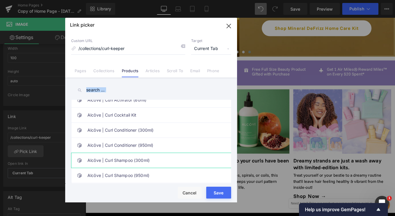
click at [196, 162] on link "Alcôve | Curl Shampoo (300ml)" at bounding box center [152, 160] width 130 height 15
click at [223, 191] on button "Save" at bounding box center [218, 193] width 25 height 12
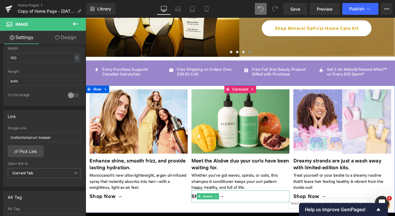
click at [208, 194] on div "Rendering Content" at bounding box center [197, 193] width 36 height 7
click at [210, 195] on div "Rendering Content" at bounding box center [197, 193] width 36 height 7
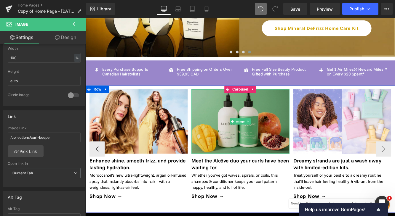
click at [252, 162] on img at bounding box center [264, 138] width 113 height 75
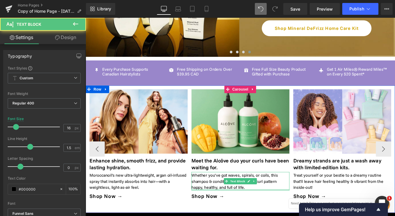
click at [220, 216] on div at bounding box center [264, 217] width 113 height 1
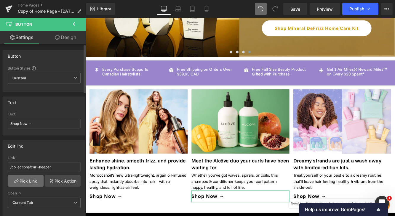
click at [28, 180] on link "Pick Link" at bounding box center [26, 181] width 36 height 12
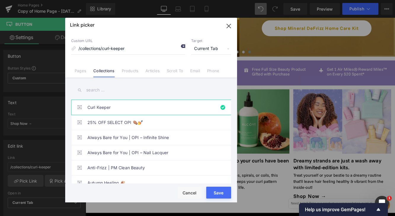
click at [182, 49] on div at bounding box center [180, 47] width 9 height 8
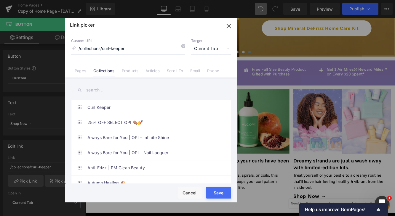
click at [117, 90] on input "text" at bounding box center [151, 90] width 160 height 13
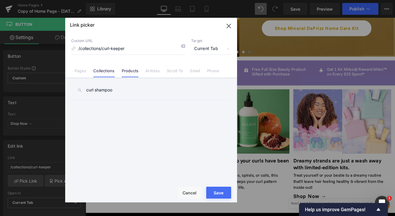
type input "curl shampoo"
click at [130, 72] on link "Products" at bounding box center [130, 72] width 17 height 9
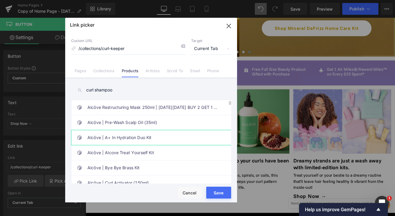
drag, startPoint x: 73, startPoint y: 136, endPoint x: 73, endPoint y: 141, distance: 4.8
click at [73, 142] on li "Alcôve | A+ In Hydration Duo Kit" at bounding box center [152, 137] width 162 height 15
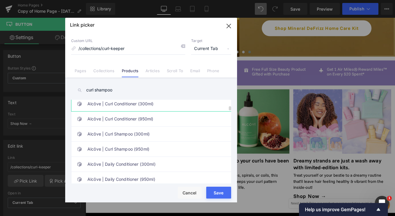
scroll to position [132, 0]
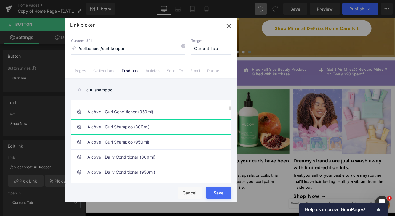
click at [170, 130] on link "Alcôve | Curl Shampoo (300ml)" at bounding box center [152, 127] width 130 height 15
click at [226, 194] on button "Save" at bounding box center [218, 193] width 25 height 12
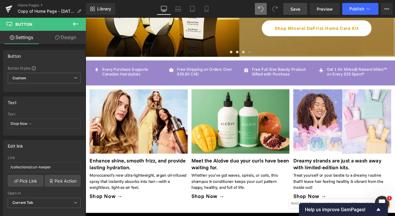
click at [295, 6] on span "Save" at bounding box center [295, 9] width 10 height 6
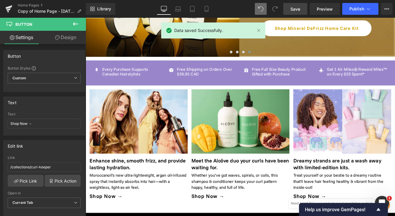
click at [299, 10] on span "Save" at bounding box center [295, 9] width 10 height 6
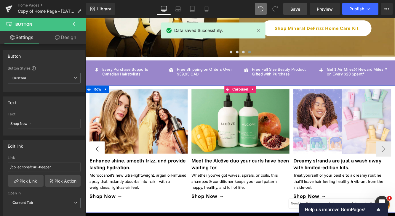
click at [93, 169] on button "‹" at bounding box center [99, 170] width 18 height 18
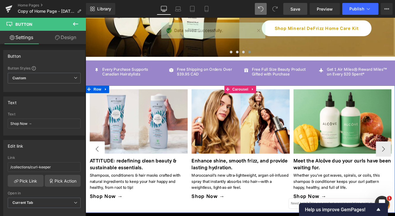
click at [93, 169] on button "‹" at bounding box center [99, 170] width 18 height 18
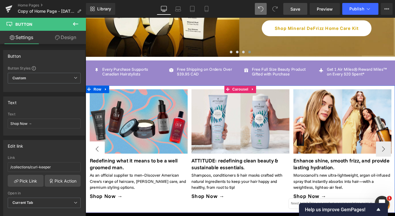
click at [102, 163] on button "‹" at bounding box center [99, 170] width 18 height 18
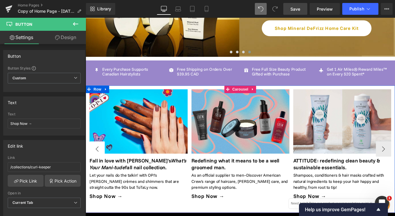
click at [102, 163] on button "‹" at bounding box center [99, 170] width 18 height 18
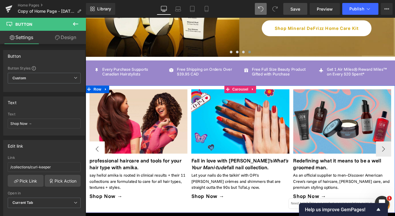
click at [102, 163] on button "‹" at bounding box center [99, 170] width 18 height 18
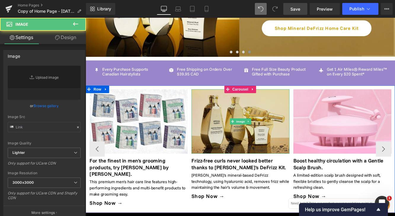
click at [272, 151] on img at bounding box center [264, 138] width 113 height 75
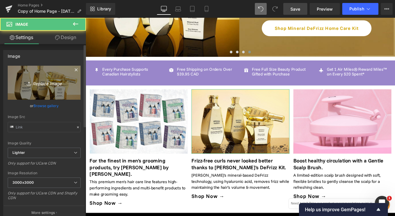
click at [46, 84] on icon "Replace Image" at bounding box center [43, 82] width 47 height 7
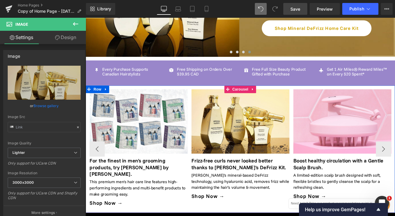
type input "C:\fakepath\nioxin [DATE].png"
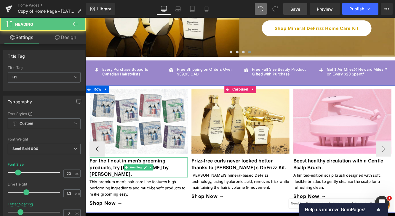
drag, startPoint x: 121, startPoint y: 188, endPoint x: 134, endPoint y: 188, distance: 13.0
click at [121, 188] on h1 "For the finest in men's grooming products, try [PERSON_NAME] by [PERSON_NAME]." at bounding box center [146, 191] width 113 height 23
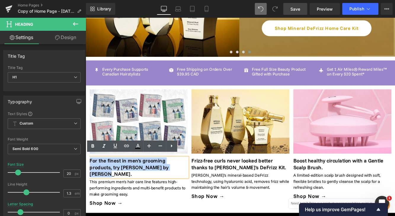
drag, startPoint x: 177, startPoint y: 191, endPoint x: 83, endPoint y: 176, distance: 94.4
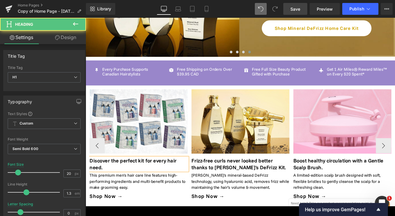
click at [144, 183] on h1 "Discover the perfect kit for every hair need." at bounding box center [146, 187] width 113 height 15
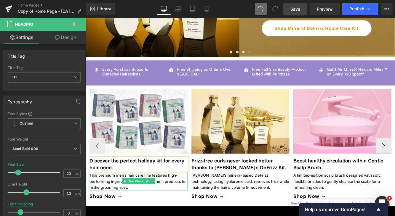
click at [108, 207] on p "This premium men's hair care line features high-performing ingredients and mult…" at bounding box center [146, 207] width 113 height 21
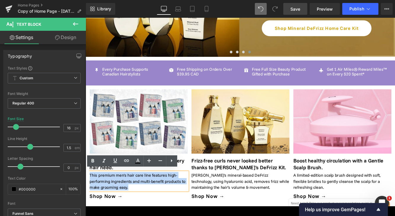
drag, startPoint x: 138, startPoint y: 212, endPoint x: 81, endPoint y: 194, distance: 59.7
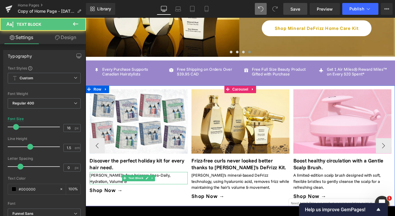
click at [118, 199] on p "[PERSON_NAME]'s four haircare lines–Daily, Hydration, Volume &" at bounding box center [146, 204] width 113 height 14
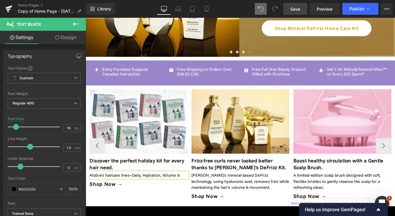
click at [199, 199] on p "Alcôve's haircare lines–Daily, Hydration, Volume &" at bounding box center [146, 200] width 113 height 7
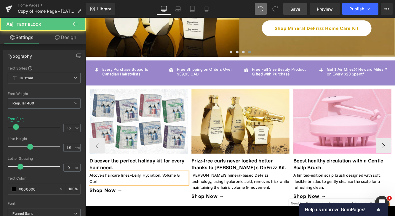
click at [136, 204] on p "Alcôve's haircare lines–Daily, Hydration, Volume & Curl" at bounding box center [146, 204] width 113 height 14
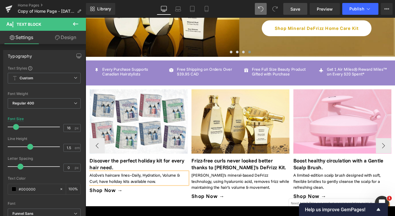
click at [91, 197] on p "Alcôve's haircare lines–Daily, Hydration, Volume & Curl, have holiday kits avai…" at bounding box center [146, 204] width 113 height 14
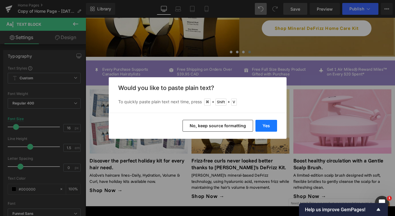
click at [266, 125] on button "Yes" at bounding box center [266, 126] width 22 height 12
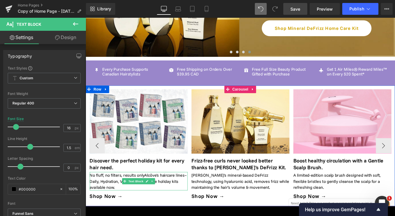
click at [153, 197] on p "No fluff, no filters, results onlyAlcôve's haircare lines–Daily, Hydration, Vol…" at bounding box center [146, 207] width 113 height 21
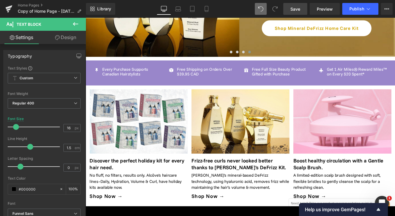
click at [305, 9] on link "Save" at bounding box center [295, 9] width 24 height 12
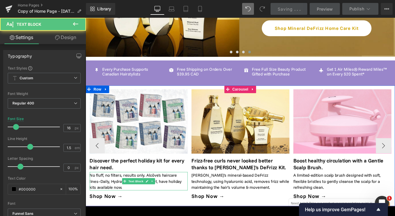
click at [178, 205] on p "No fluff, no filters, results only. Alcôve's haircare lines–Daily, Hydration, V…" at bounding box center [146, 207] width 113 height 21
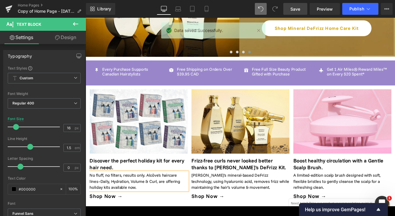
click at [303, 10] on link "Save" at bounding box center [295, 9] width 24 height 12
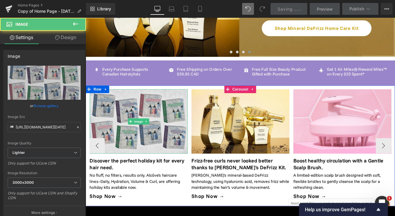
click at [169, 155] on img at bounding box center [146, 138] width 113 height 75
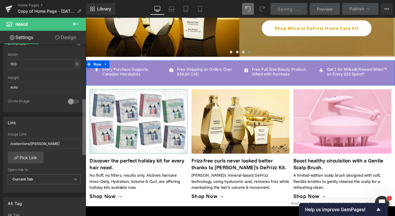
scroll to position [190, 0]
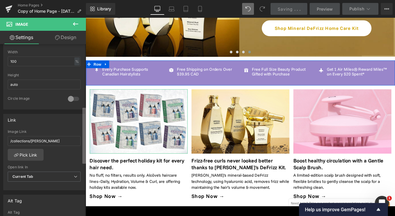
click at [67, 141] on div "Image [URL][DOMAIN_NAME][DATE] Replace Image Upload image or Browse gallery Ima…" at bounding box center [43, 131] width 86 height 175
click at [23, 154] on link "Pick Link" at bounding box center [26, 155] width 36 height 12
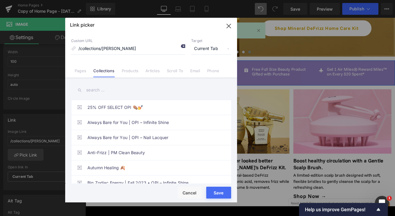
click at [184, 46] on icon at bounding box center [182, 46] width 5 height 5
click at [133, 88] on input "text" at bounding box center [151, 90] width 160 height 13
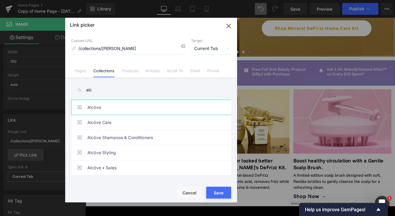
type input "alc"
click at [148, 110] on link "Alcôve" at bounding box center [152, 107] width 130 height 15
click at [222, 192] on button "Save" at bounding box center [218, 193] width 25 height 12
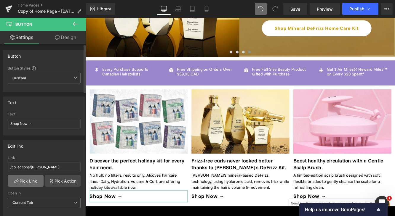
click at [31, 181] on link "Pick Link" at bounding box center [26, 181] width 36 height 12
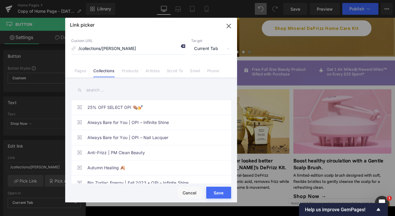
click at [183, 44] on icon at bounding box center [182, 46] width 5 height 5
click at [148, 93] on input "text" at bounding box center [151, 90] width 160 height 13
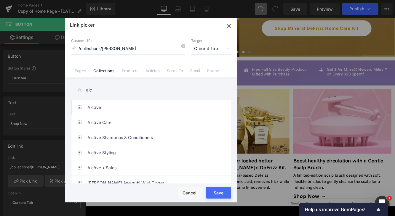
type input "alc"
click at [156, 108] on link "Alcôve" at bounding box center [152, 107] width 130 height 15
click at [223, 193] on button "Save" at bounding box center [218, 193] width 25 height 12
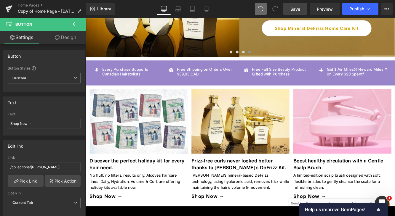
click at [301, 8] on link "Save" at bounding box center [295, 9] width 24 height 12
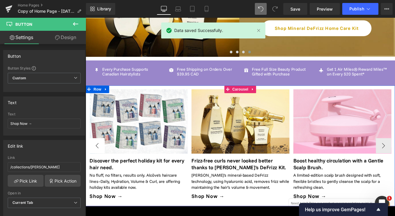
click at [100, 165] on button "‹" at bounding box center [99, 166] width 18 height 18
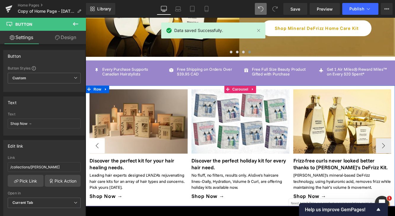
click at [100, 165] on button "‹" at bounding box center [99, 166] width 18 height 18
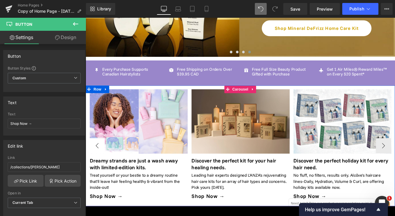
click at [101, 165] on button "‹" at bounding box center [99, 166] width 18 height 18
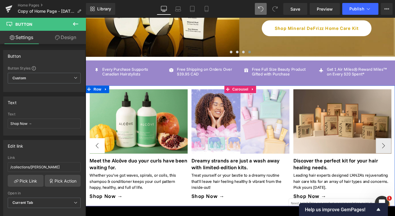
click at [101, 165] on button "‹" at bounding box center [99, 166] width 18 height 18
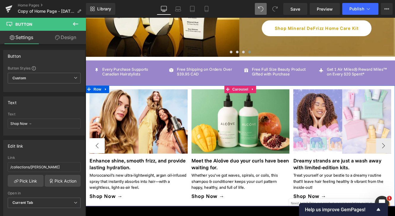
click at [101, 165] on button "‹" at bounding box center [99, 166] width 18 height 18
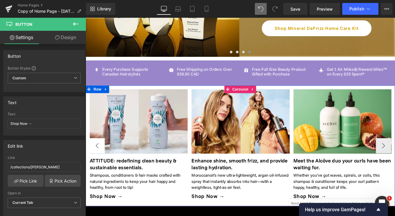
click at [101, 165] on button "‹" at bounding box center [99, 166] width 18 height 18
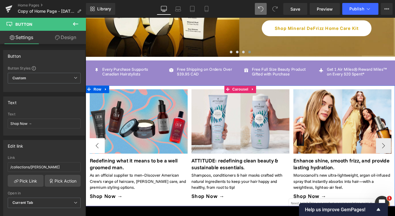
click at [101, 165] on button "‹" at bounding box center [99, 166] width 18 height 18
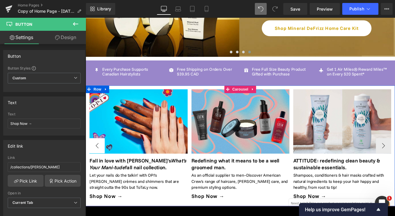
click at [101, 166] on button "‹" at bounding box center [99, 166] width 18 height 18
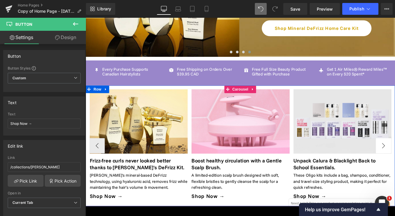
click at [101, 161] on button "‹" at bounding box center [99, 166] width 18 height 18
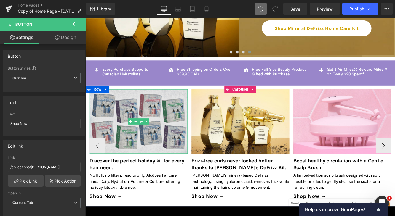
click at [141, 162] on img at bounding box center [146, 138] width 113 height 75
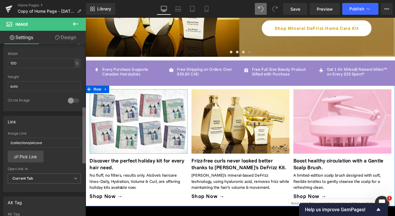
click at [69, 149] on div "Image [URL][DOMAIN_NAME][DATE] Replace Image Upload image or Browse gallery Ima…" at bounding box center [43, 131] width 86 height 175
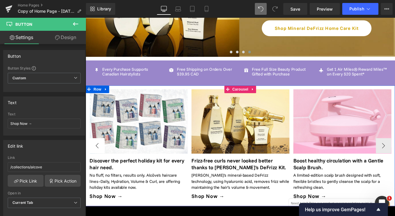
click at [99, 160] on button "‹" at bounding box center [99, 166] width 18 height 18
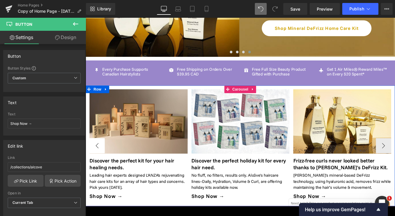
click at [99, 160] on button "‹" at bounding box center [99, 166] width 18 height 18
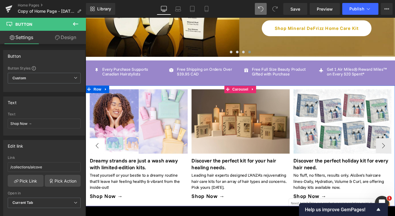
click at [99, 160] on button "‹" at bounding box center [99, 166] width 18 height 18
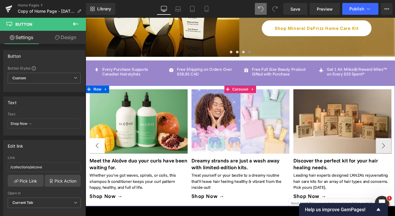
click at [99, 160] on button "‹" at bounding box center [99, 166] width 18 height 18
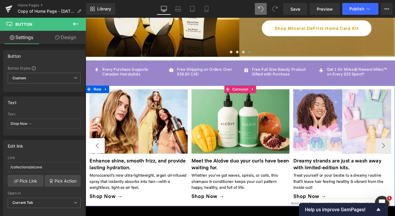
click at [99, 160] on button "‹" at bounding box center [99, 166] width 18 height 18
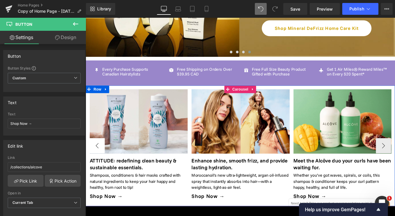
click at [101, 164] on button "‹" at bounding box center [99, 166] width 18 height 18
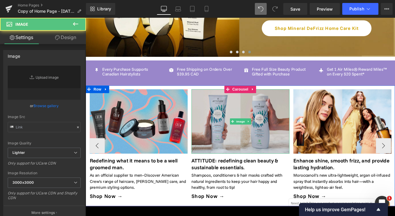
click at [209, 146] on img at bounding box center [264, 138] width 113 height 75
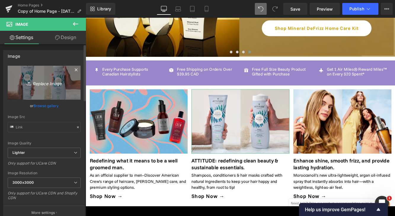
click at [53, 79] on icon "Replace Image" at bounding box center [43, 82] width 47 height 7
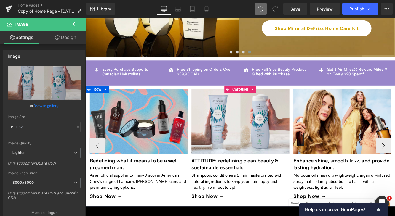
type input "C:\fakepath\nioxin [DATE].png"
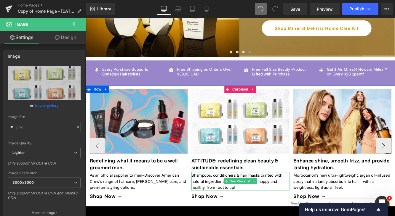
click at [223, 204] on p "Shampoos, conditioners & hair masks crafted with natural ingredients to keep yo…" at bounding box center [264, 207] width 113 height 21
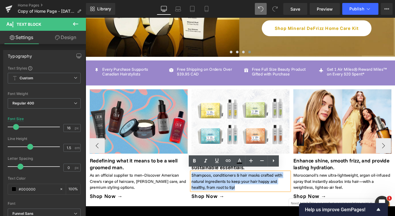
drag, startPoint x: 267, startPoint y: 213, endPoint x: 207, endPoint y: 195, distance: 62.7
click at [208, 197] on div "Shampoos, conditioners & hair masks crafted with natural ingredients to keep yo…" at bounding box center [264, 207] width 113 height 21
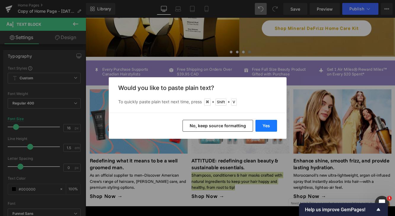
click at [271, 124] on button "Yes" at bounding box center [266, 126] width 22 height 12
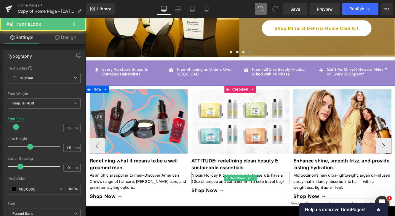
click at [219, 205] on p "Nioxin Holiday Kits have arrived. These kits have a 10oz shampoo and conditione…" at bounding box center [264, 204] width 113 height 14
